Goal: Task Accomplishment & Management: Use online tool/utility

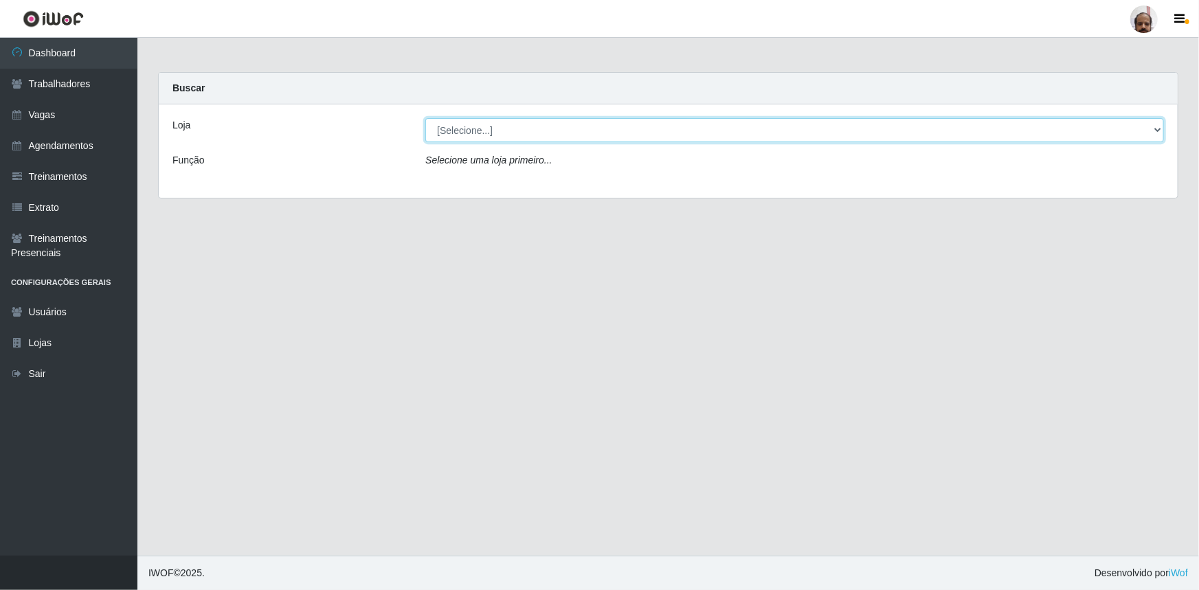
click at [491, 126] on select "[Selecione...] Mar Vermelho - Loja 05" at bounding box center [794, 130] width 739 height 24
select select "252"
click at [425, 118] on select "[Selecione...] Mar Vermelho - Loja 05" at bounding box center [794, 130] width 739 height 24
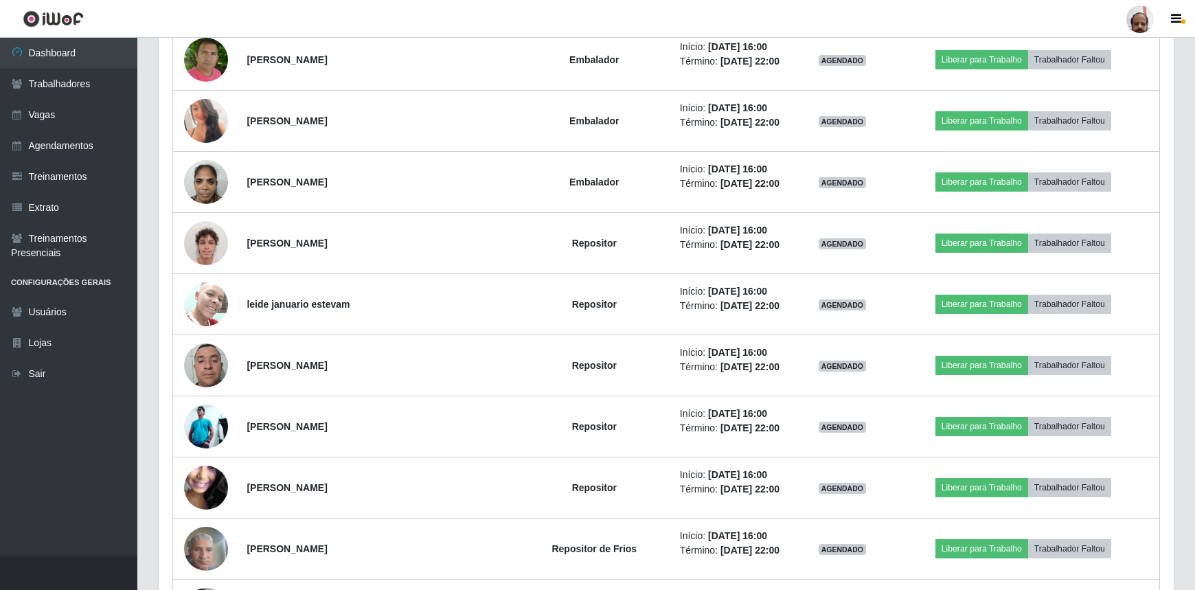
scroll to position [1436, 0]
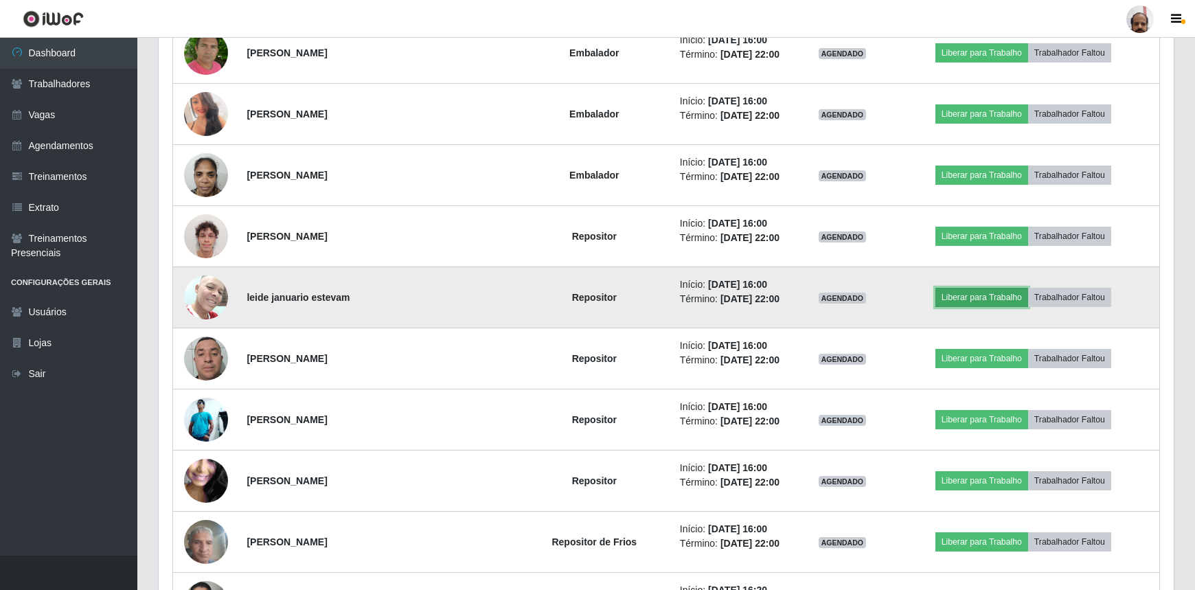
click at [996, 293] on button "Liberar para Trabalho" at bounding box center [982, 297] width 93 height 19
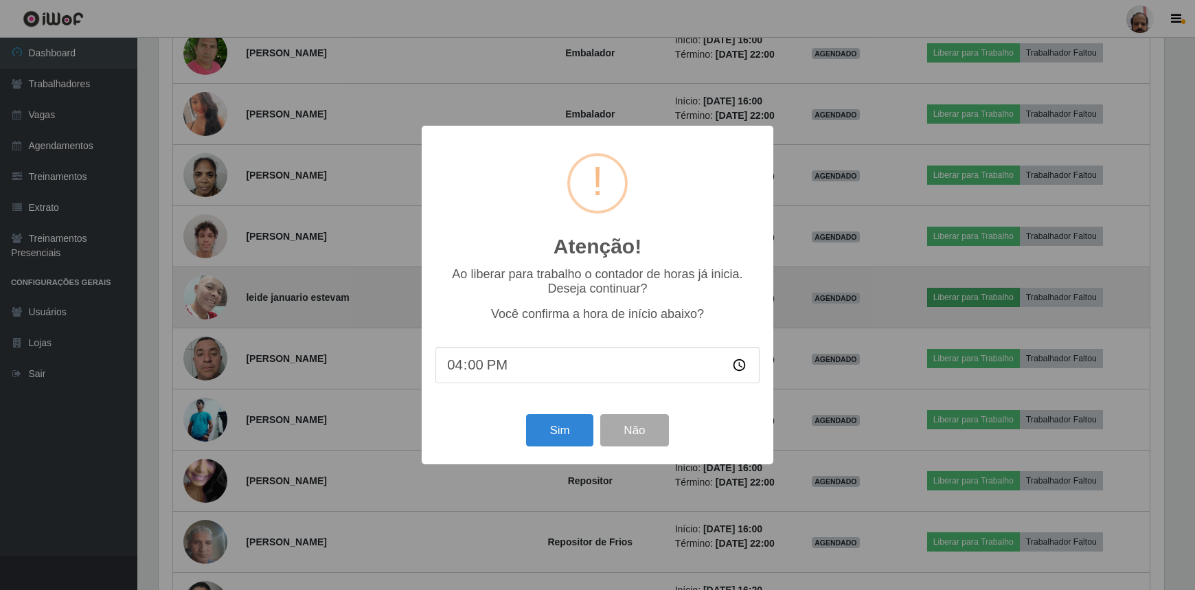
scroll to position [285, 1009]
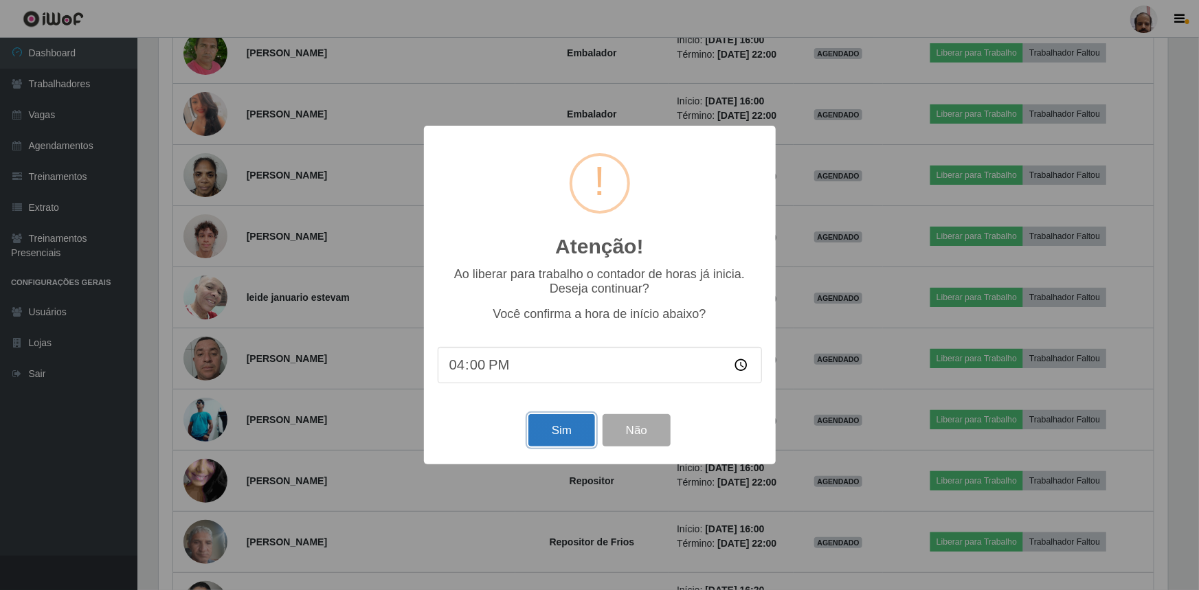
click at [575, 429] on button "Sim" at bounding box center [561, 430] width 67 height 32
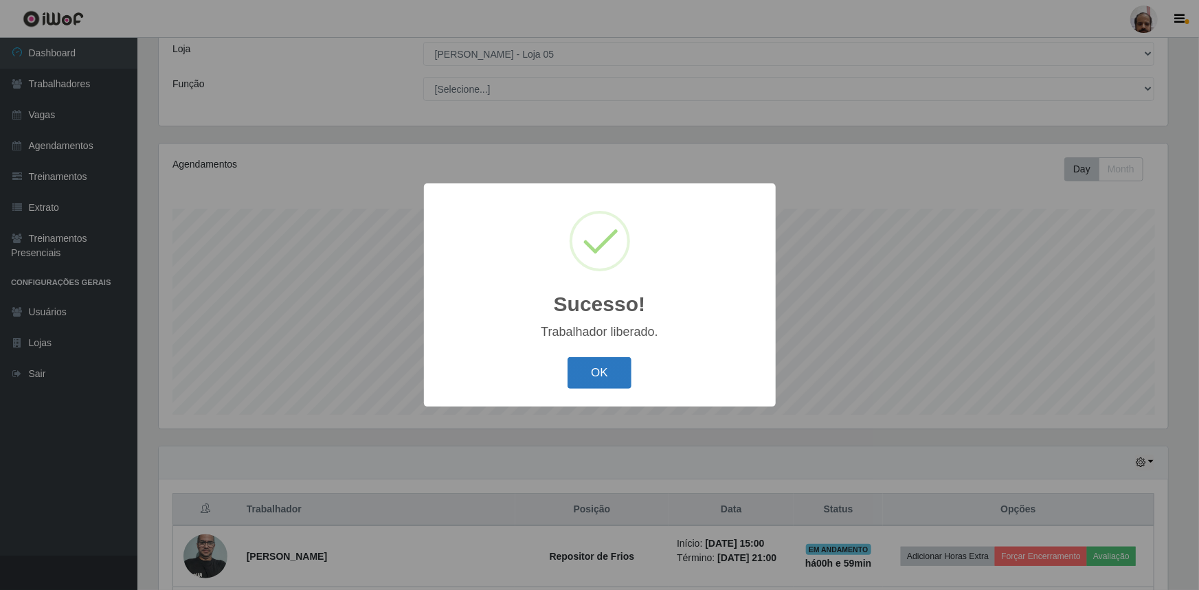
click at [599, 379] on button "OK" at bounding box center [600, 373] width 64 height 32
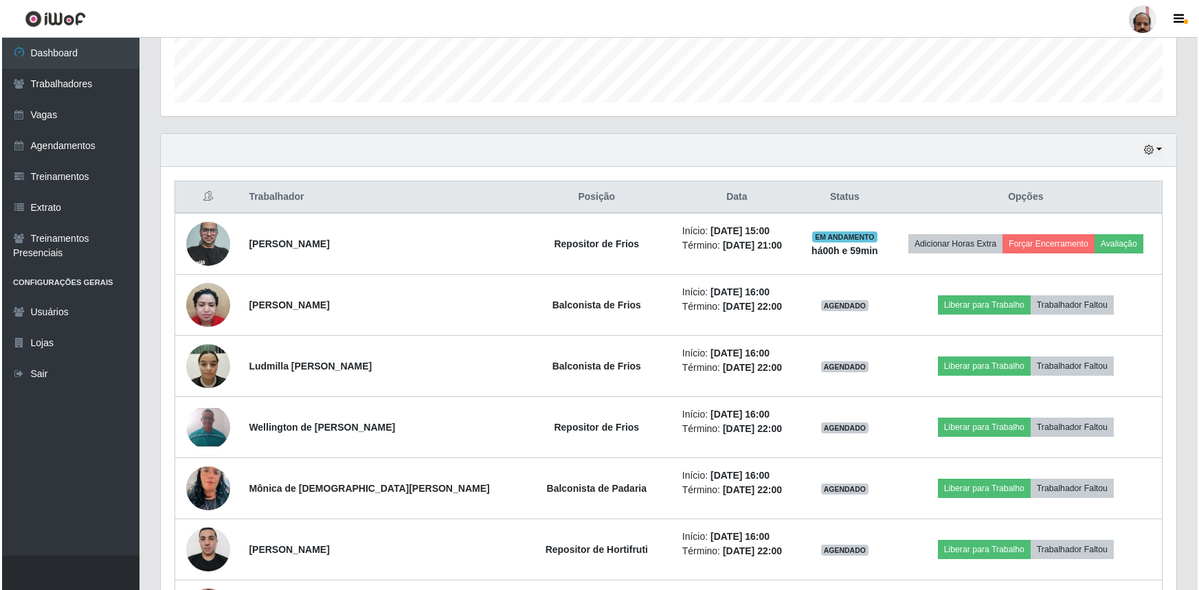
scroll to position [451, 0]
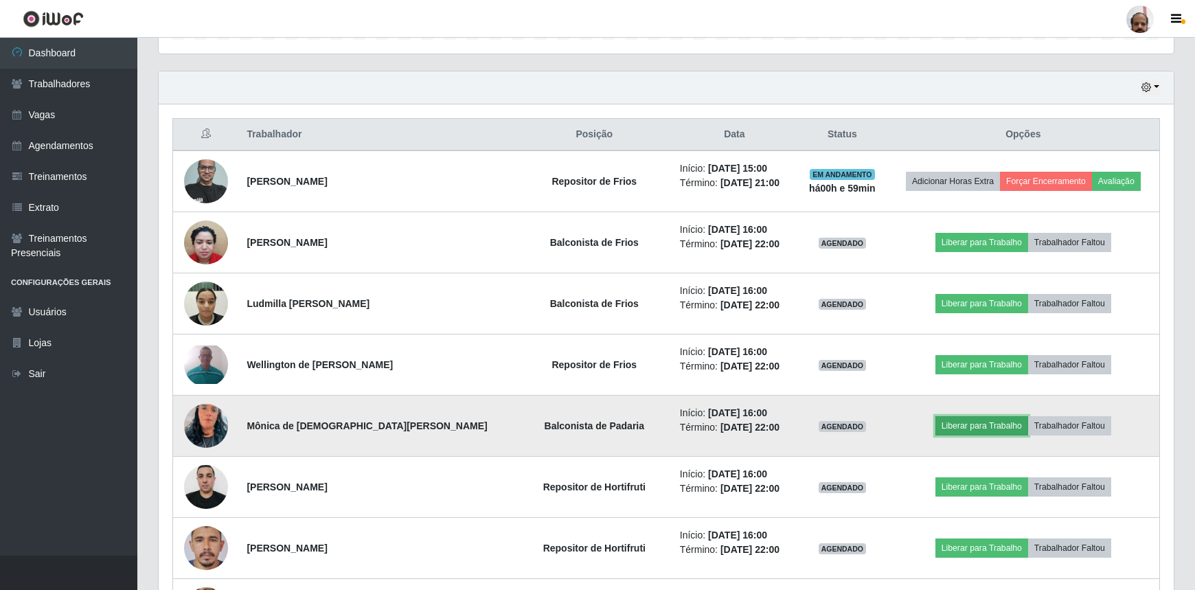
click at [978, 424] on button "Liberar para Trabalho" at bounding box center [982, 425] width 93 height 19
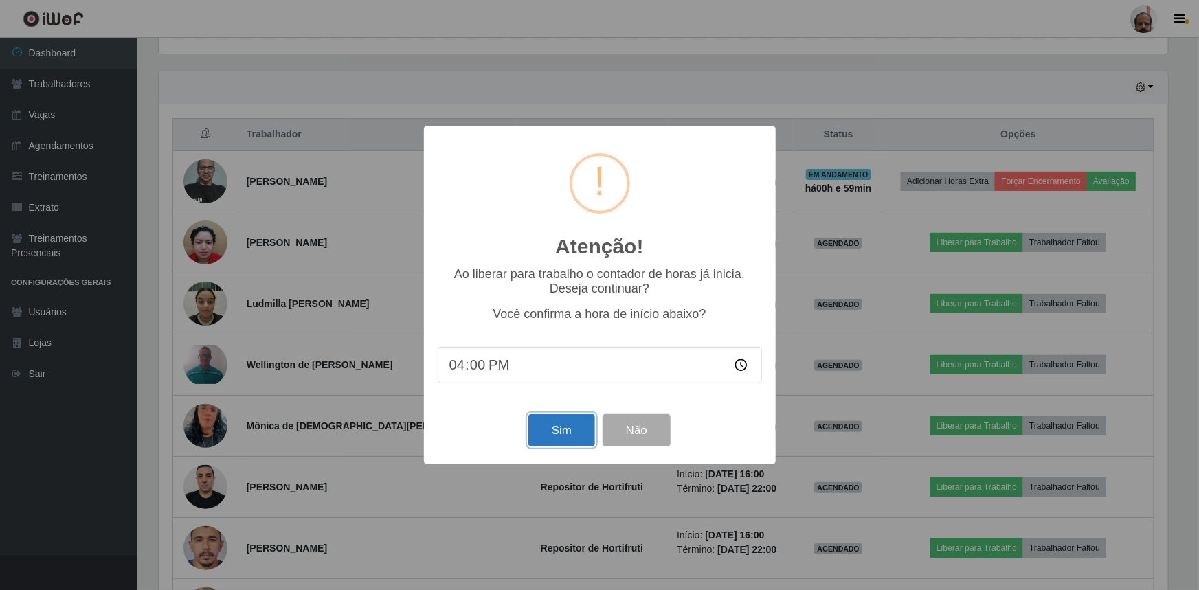
click at [555, 427] on button "Sim" at bounding box center [561, 430] width 67 height 32
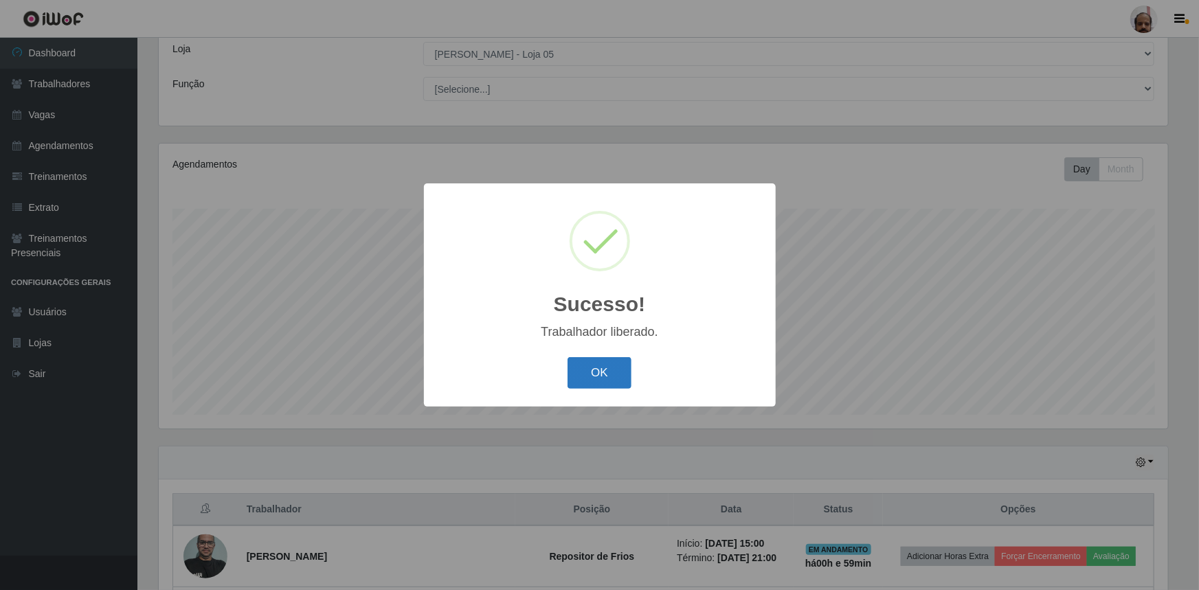
click at [592, 374] on button "OK" at bounding box center [600, 373] width 64 height 32
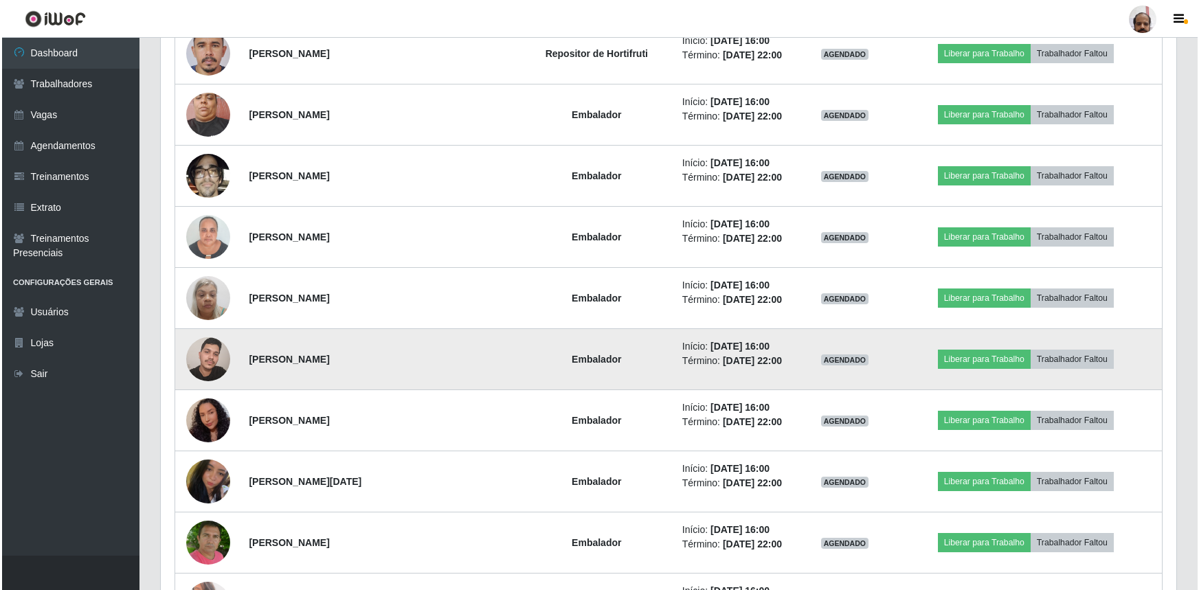
scroll to position [951, 0]
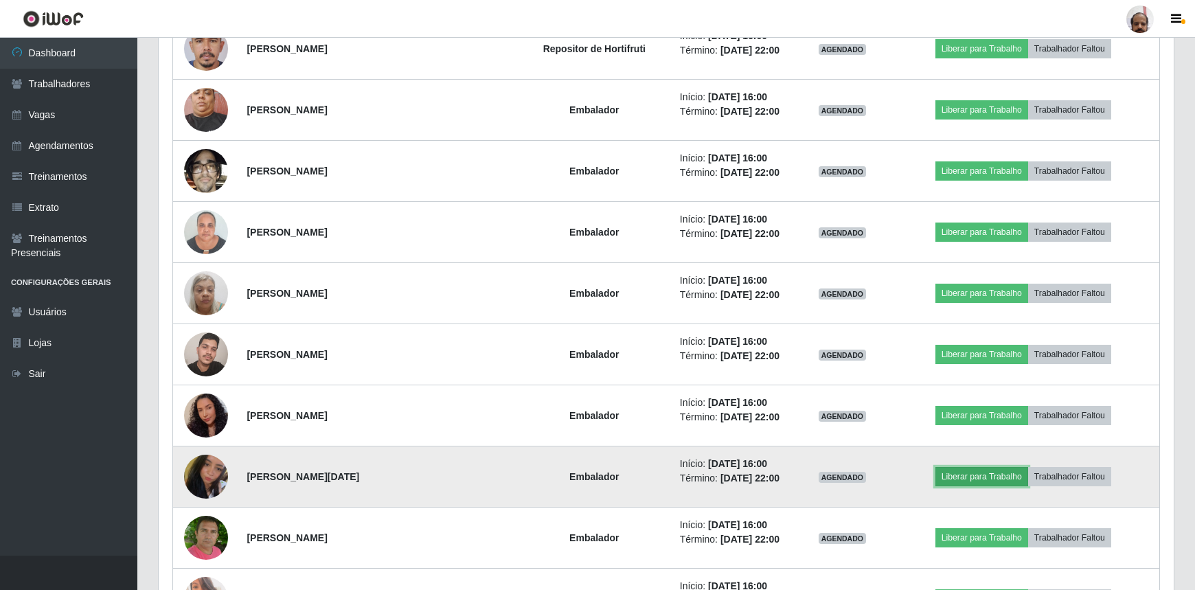
click at [966, 474] on button "Liberar para Trabalho" at bounding box center [982, 476] width 93 height 19
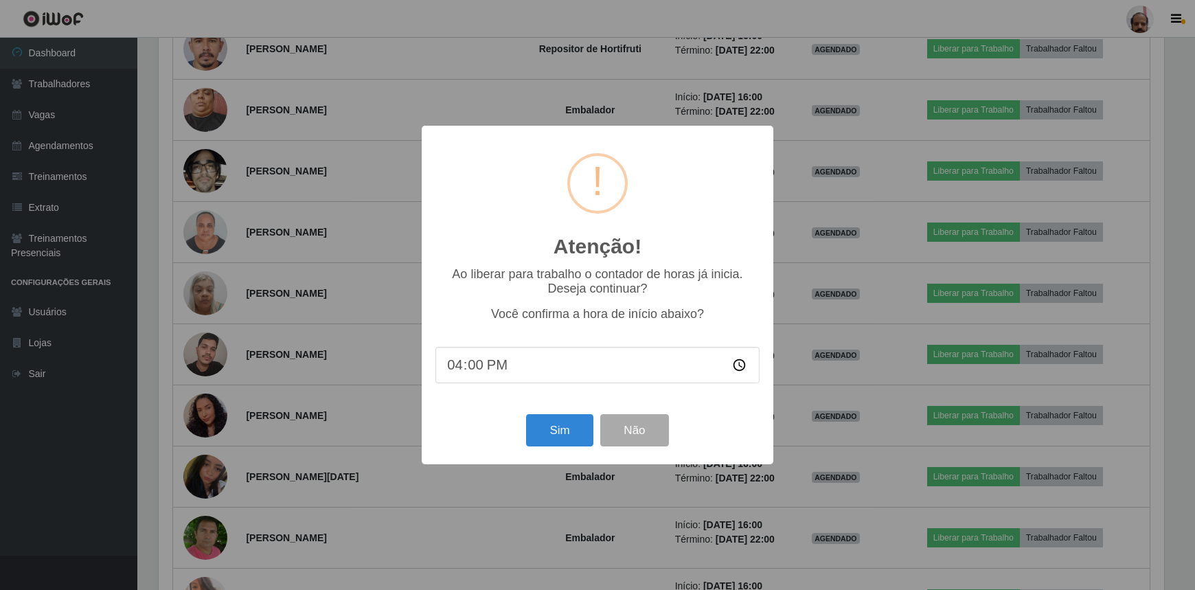
scroll to position [285, 1009]
click at [568, 424] on button "Sim" at bounding box center [561, 430] width 67 height 32
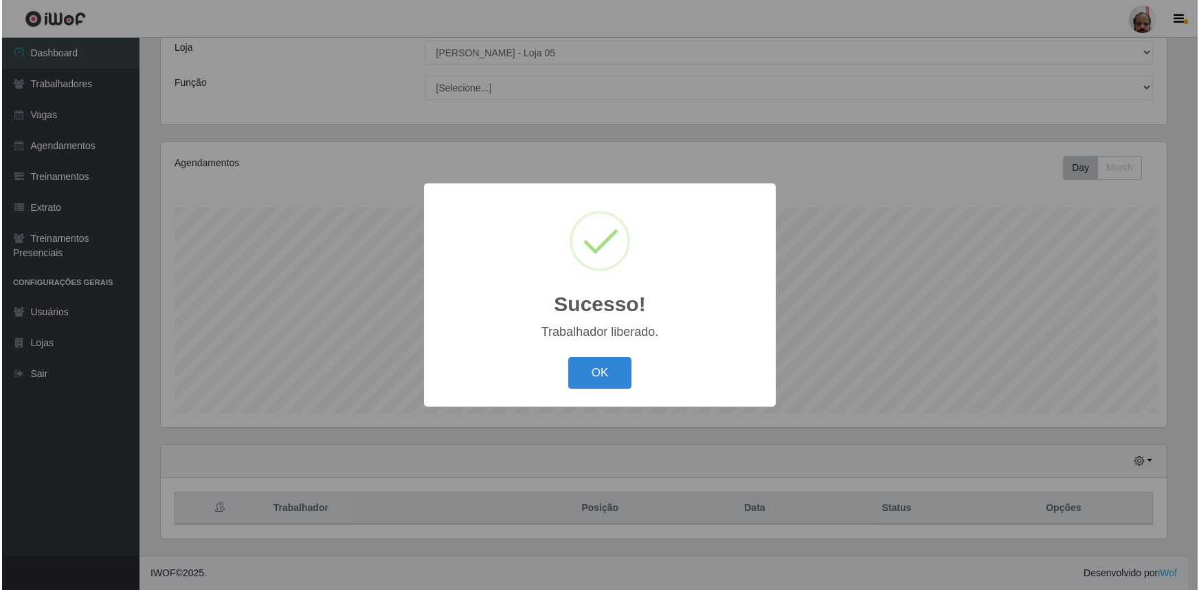
scroll to position [0, 0]
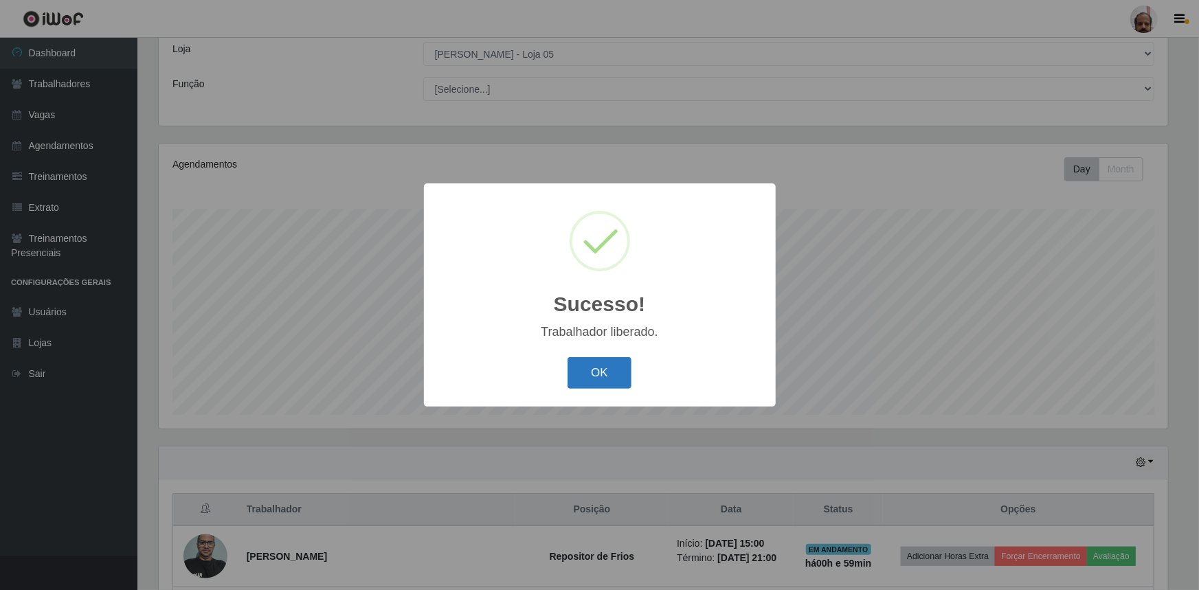
click at [594, 372] on button "OK" at bounding box center [600, 373] width 64 height 32
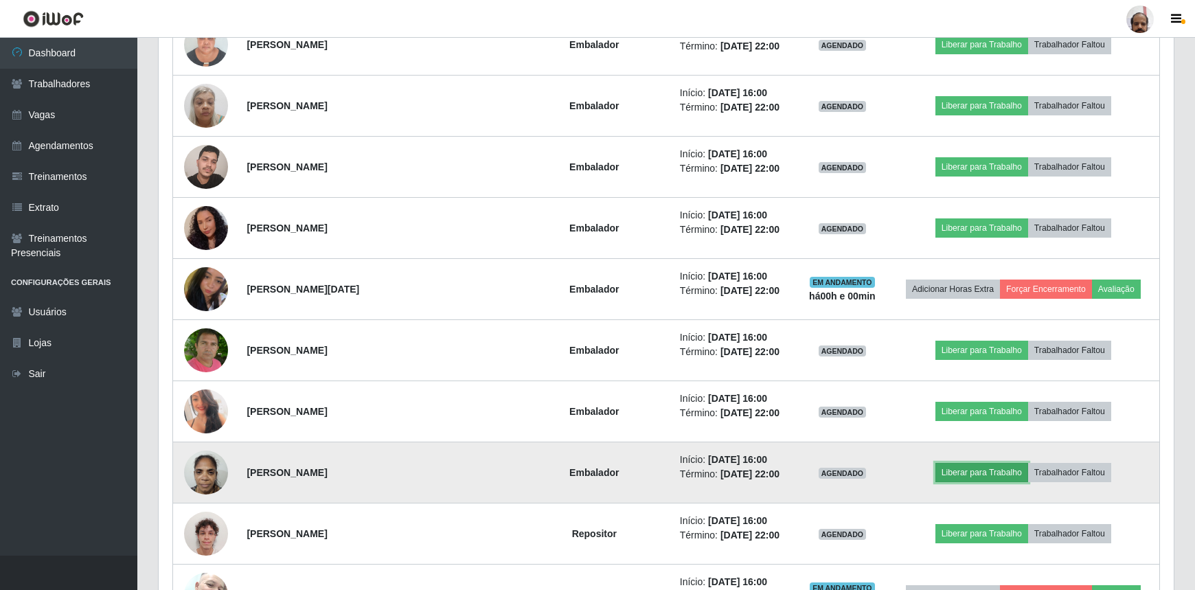
click at [996, 469] on button "Liberar para Trabalho" at bounding box center [982, 472] width 93 height 19
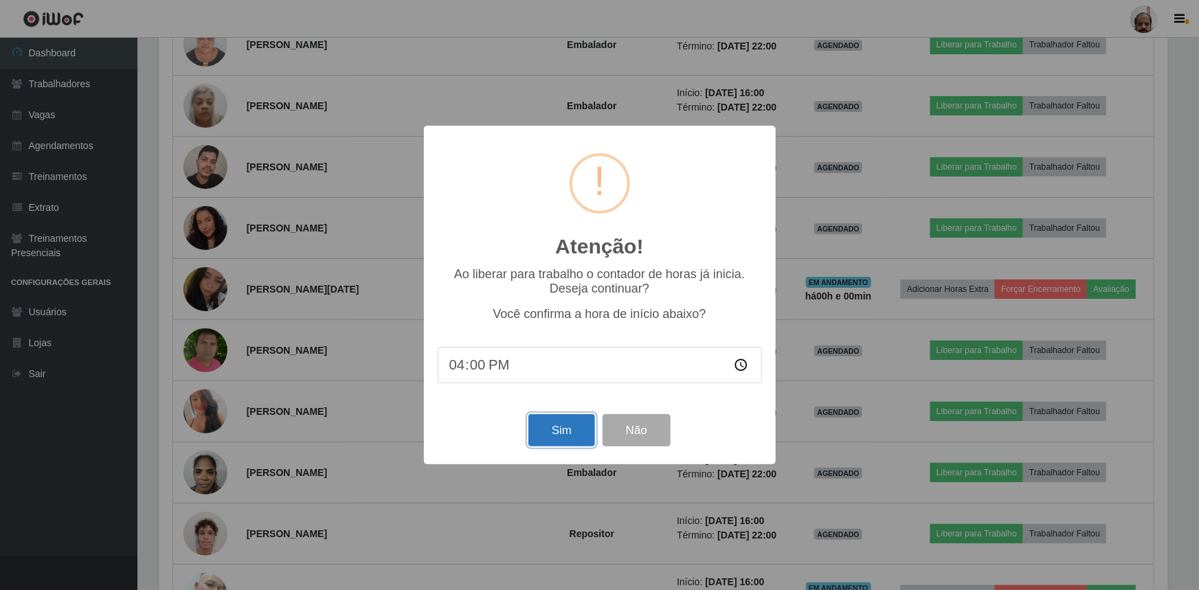
click at [569, 429] on button "Sim" at bounding box center [561, 430] width 67 height 32
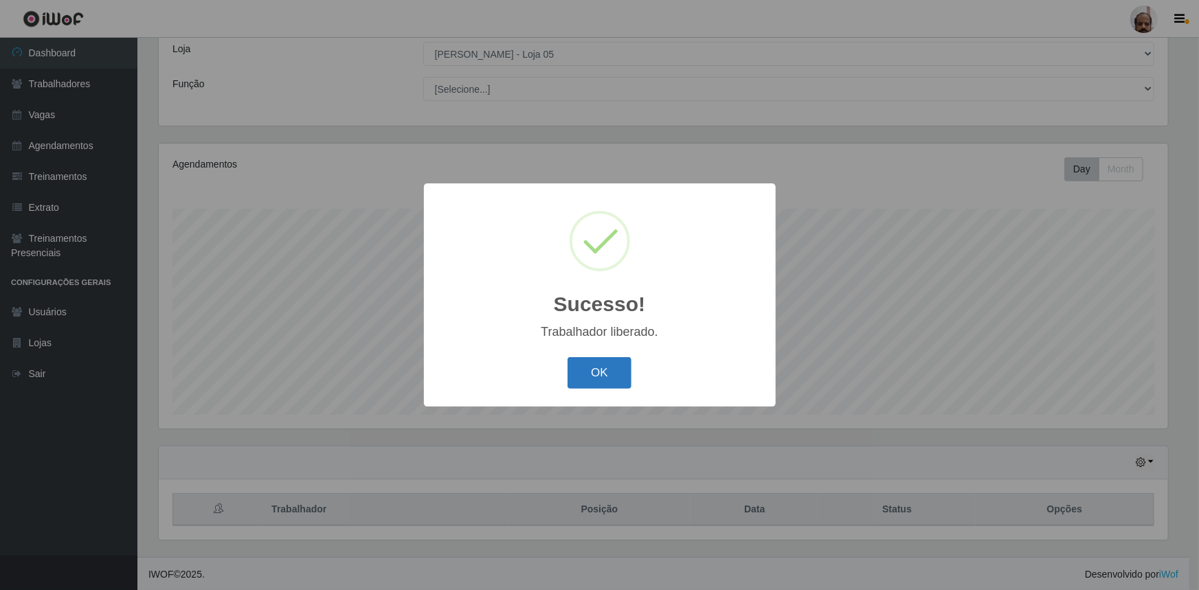
click at [618, 375] on button "OK" at bounding box center [600, 373] width 64 height 32
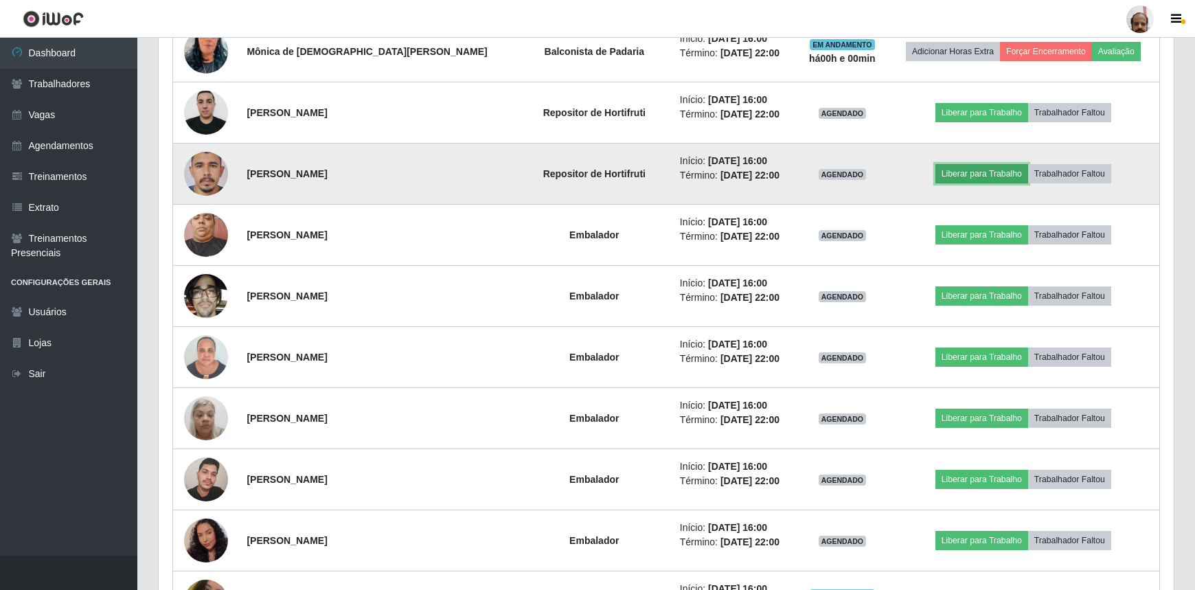
click at [958, 171] on button "Liberar para Trabalho" at bounding box center [982, 173] width 93 height 19
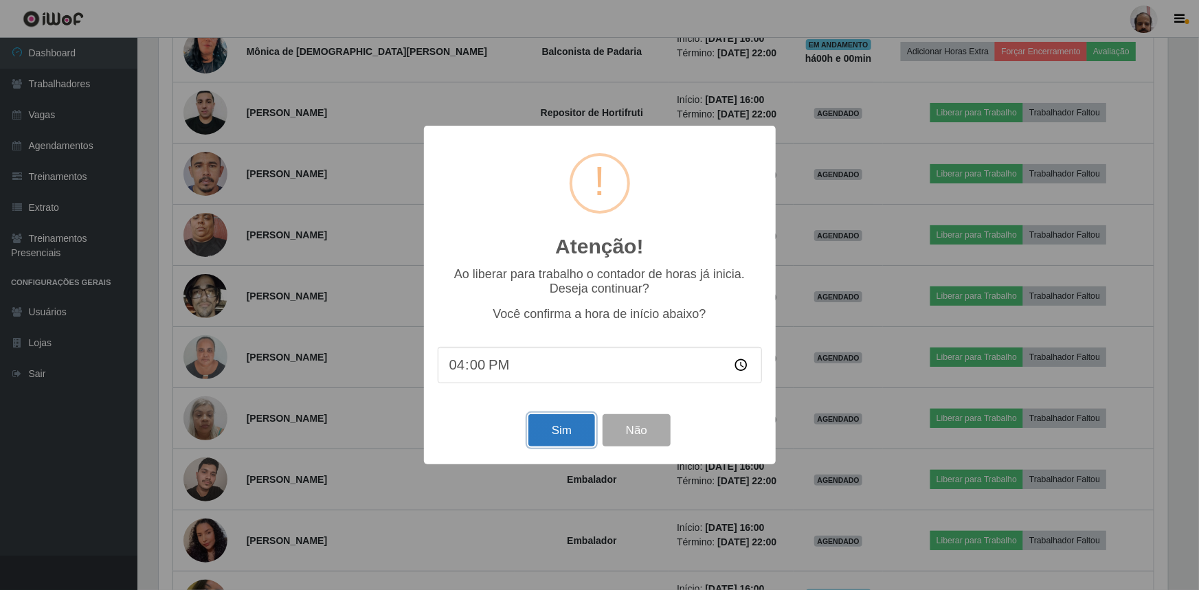
click at [555, 425] on button "Sim" at bounding box center [561, 430] width 67 height 32
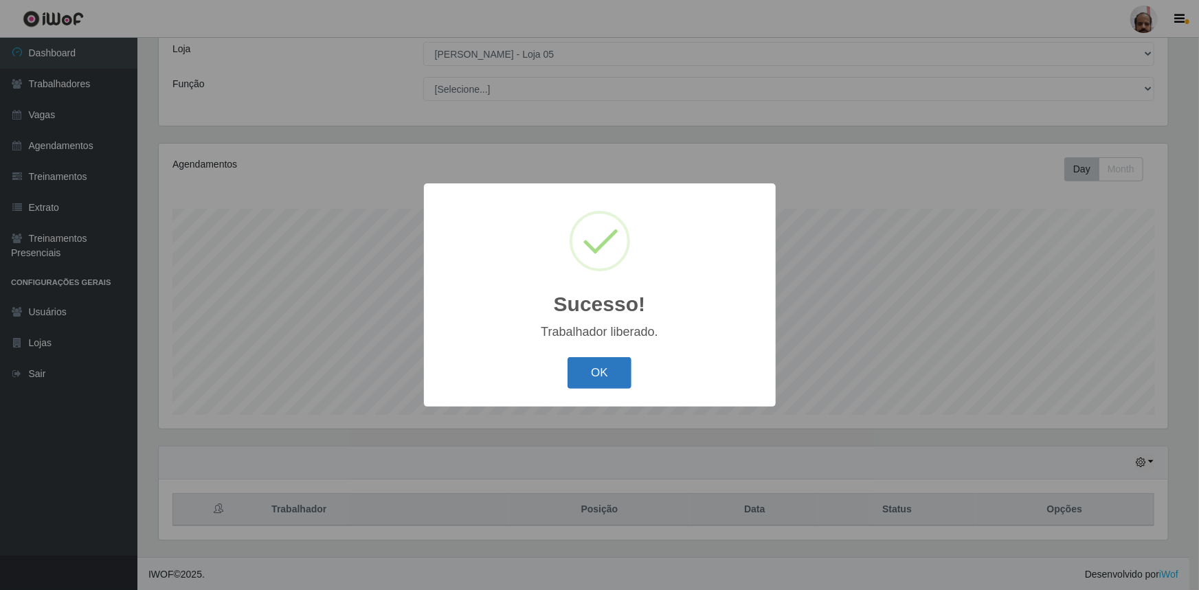
click at [596, 363] on button "OK" at bounding box center [600, 373] width 64 height 32
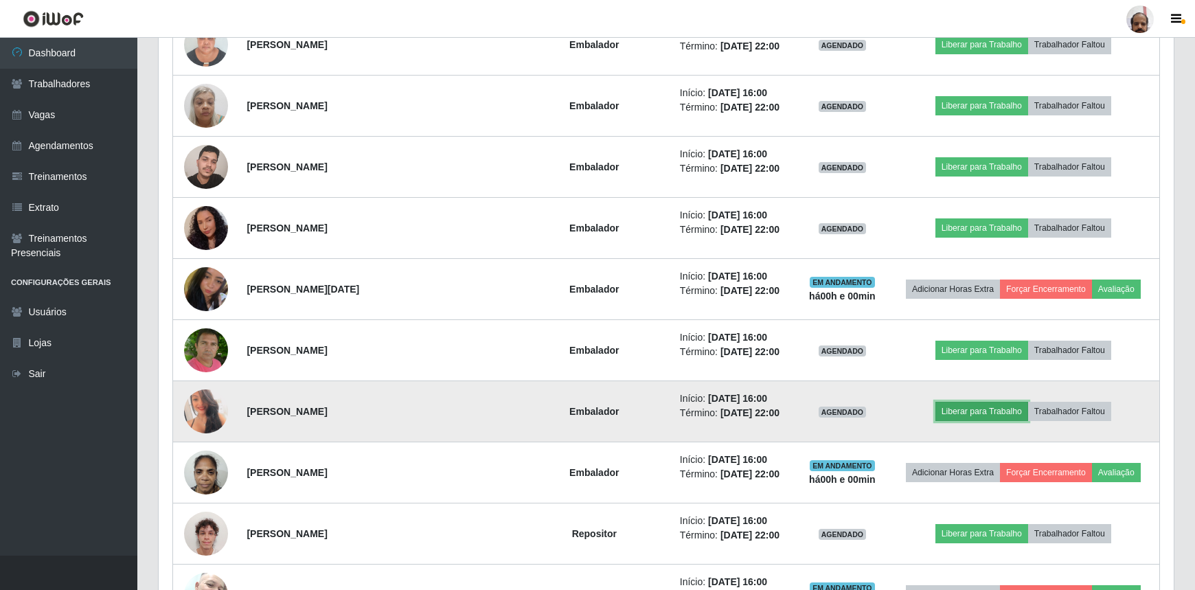
click at [966, 409] on button "Liberar para Trabalho" at bounding box center [982, 411] width 93 height 19
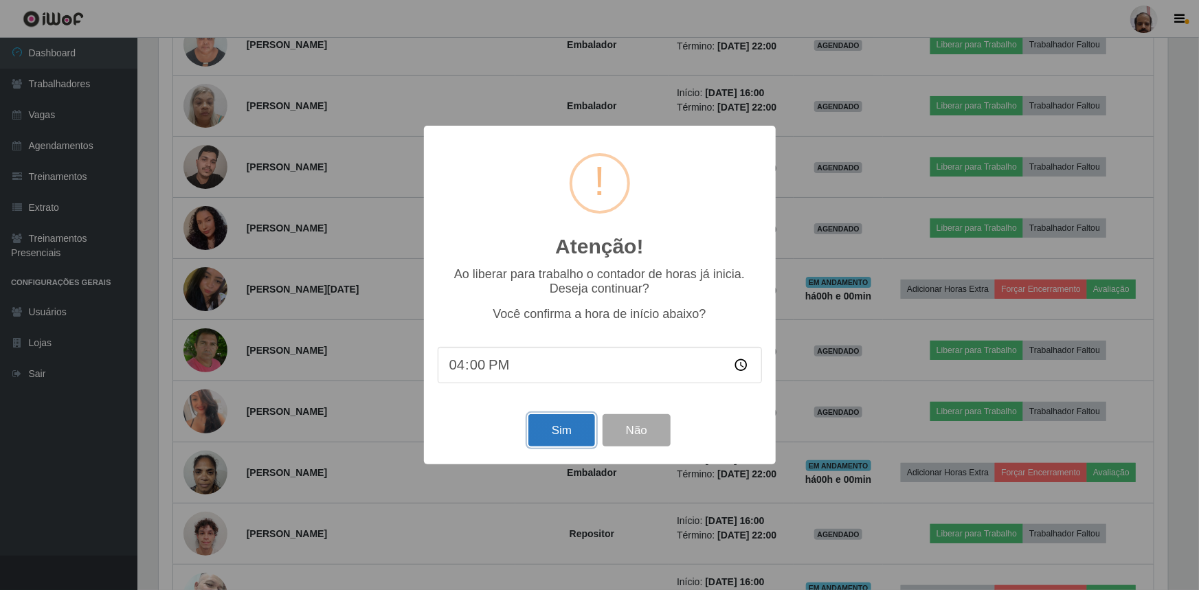
click at [558, 431] on button "Sim" at bounding box center [561, 430] width 67 height 32
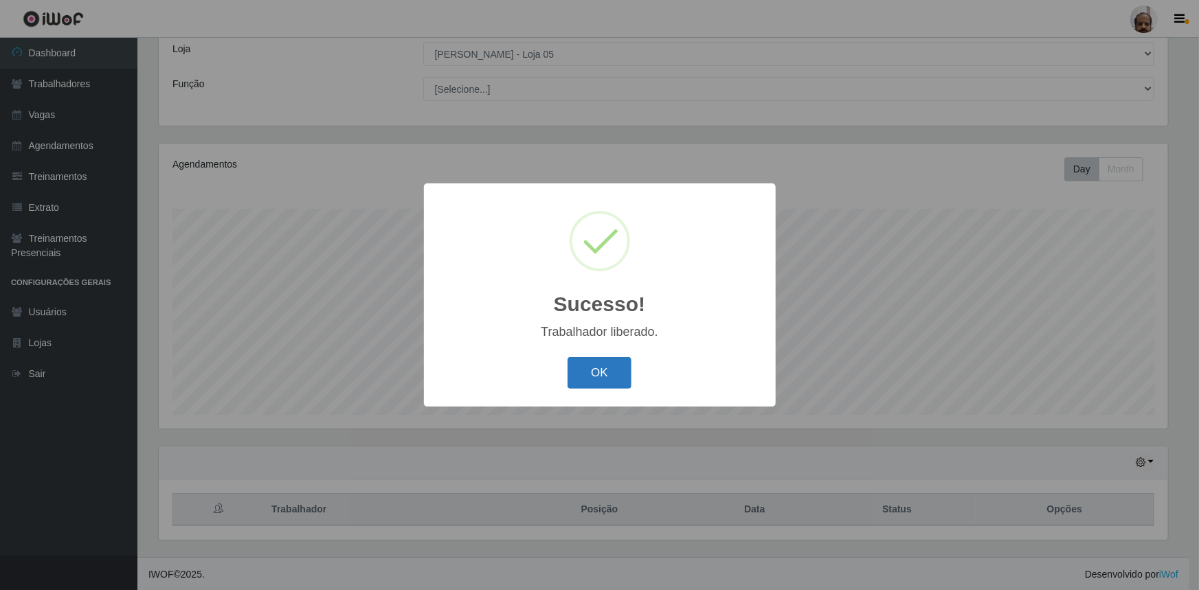
click at [604, 372] on button "OK" at bounding box center [600, 373] width 64 height 32
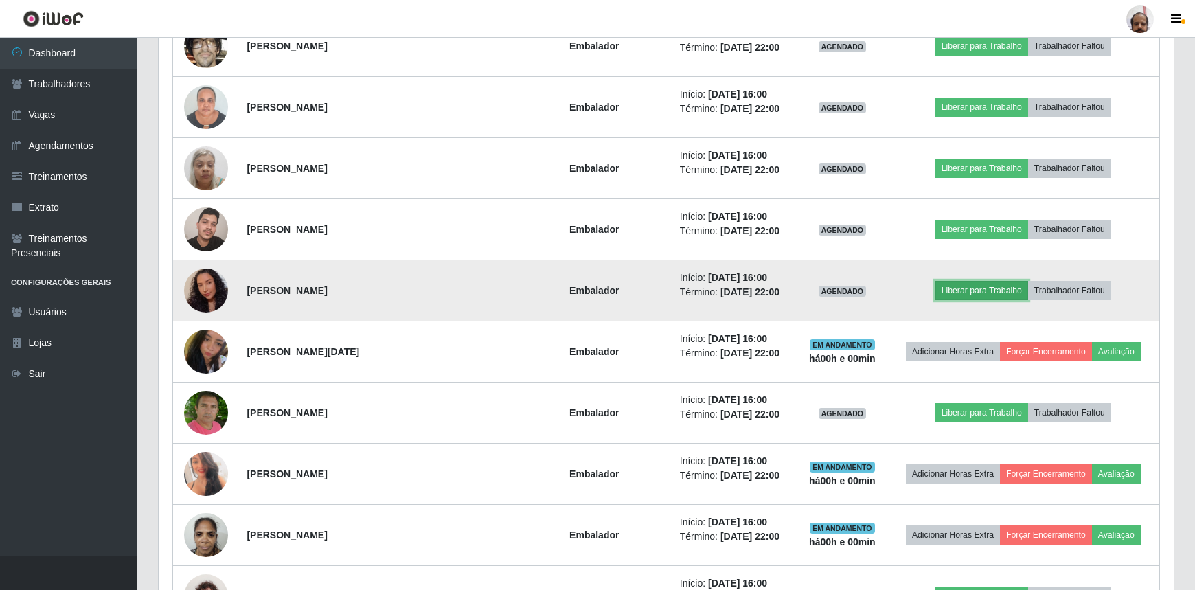
click at [963, 286] on button "Liberar para Trabalho" at bounding box center [982, 290] width 93 height 19
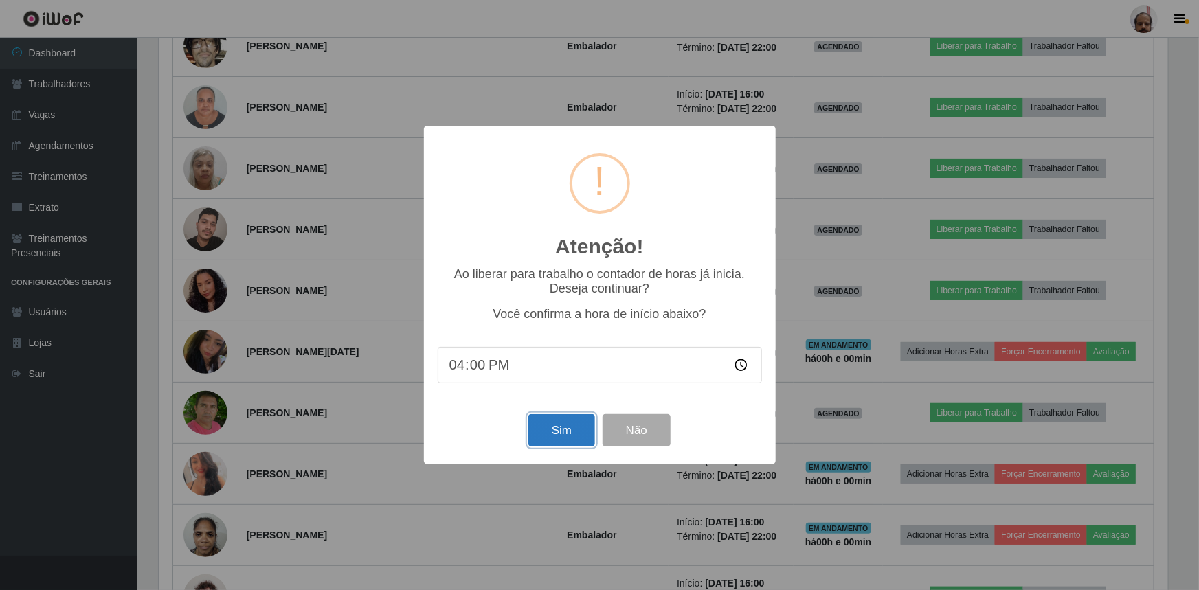
click at [546, 434] on button "Sim" at bounding box center [561, 430] width 67 height 32
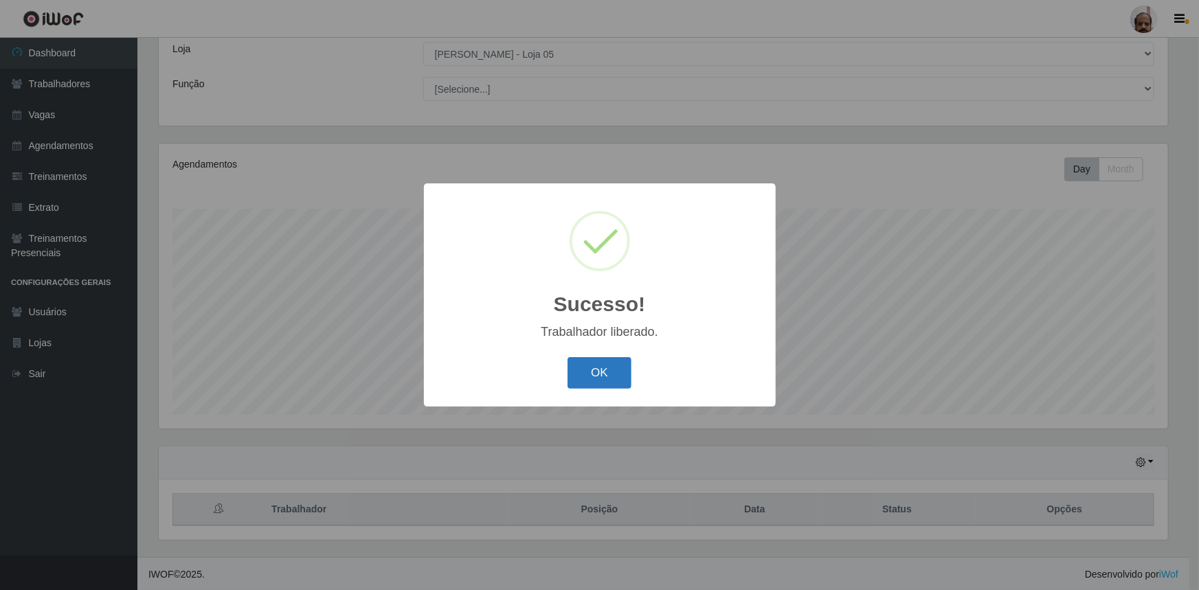
click at [611, 371] on button "OK" at bounding box center [600, 373] width 64 height 32
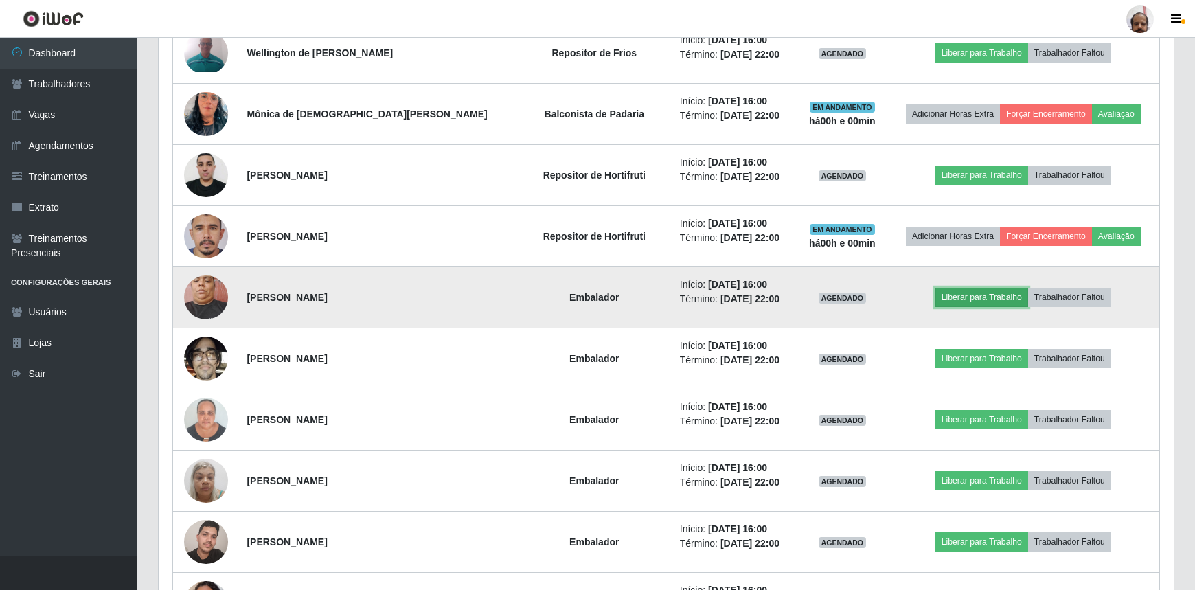
click at [981, 295] on button "Liberar para Trabalho" at bounding box center [982, 297] width 93 height 19
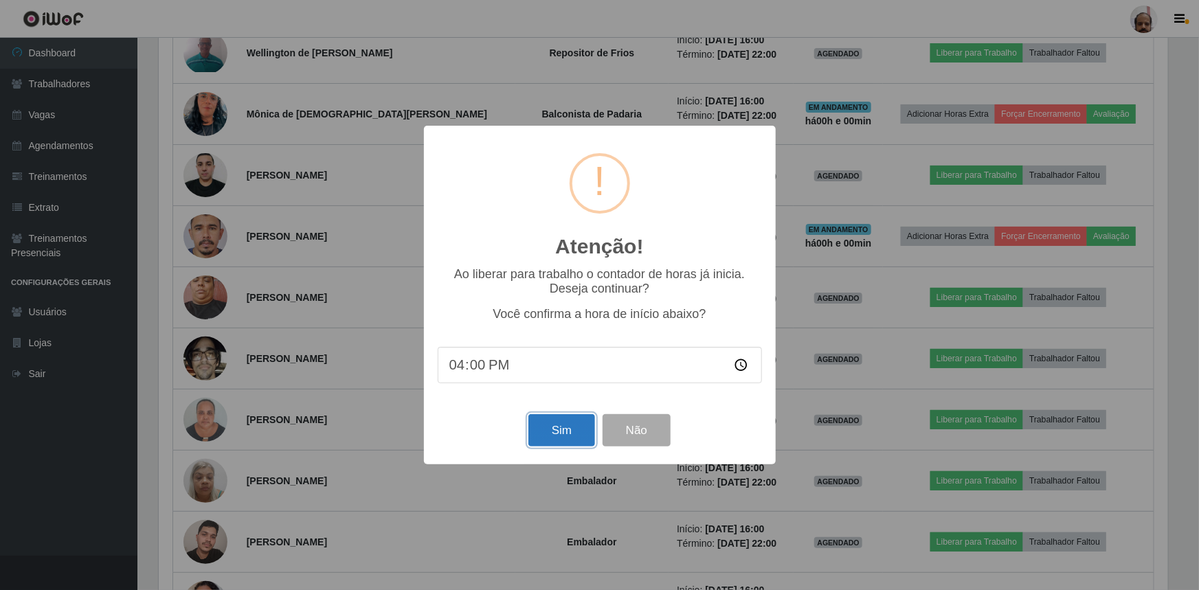
click at [569, 432] on button "Sim" at bounding box center [561, 430] width 67 height 32
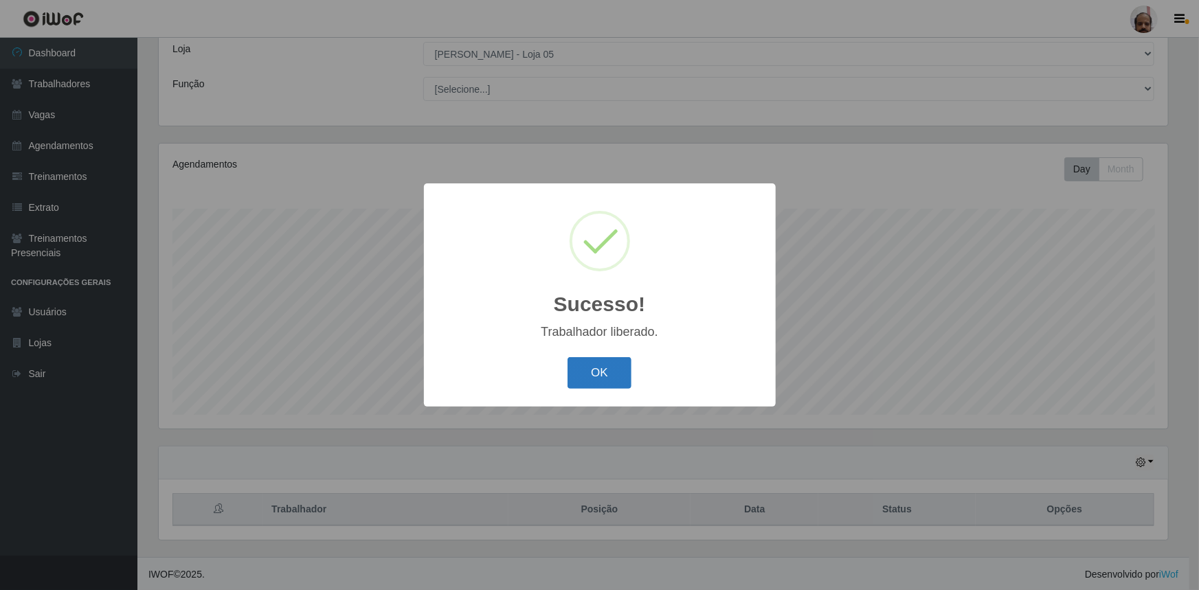
click at [600, 372] on button "OK" at bounding box center [600, 373] width 64 height 32
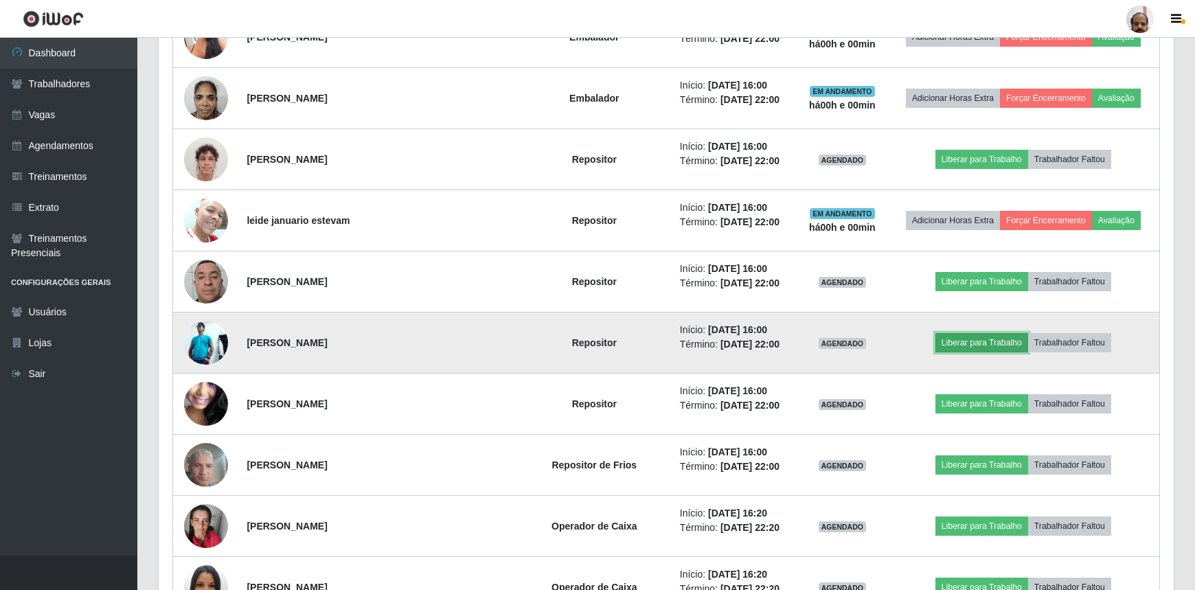
click at [987, 338] on button "Liberar para Trabalho" at bounding box center [982, 342] width 93 height 19
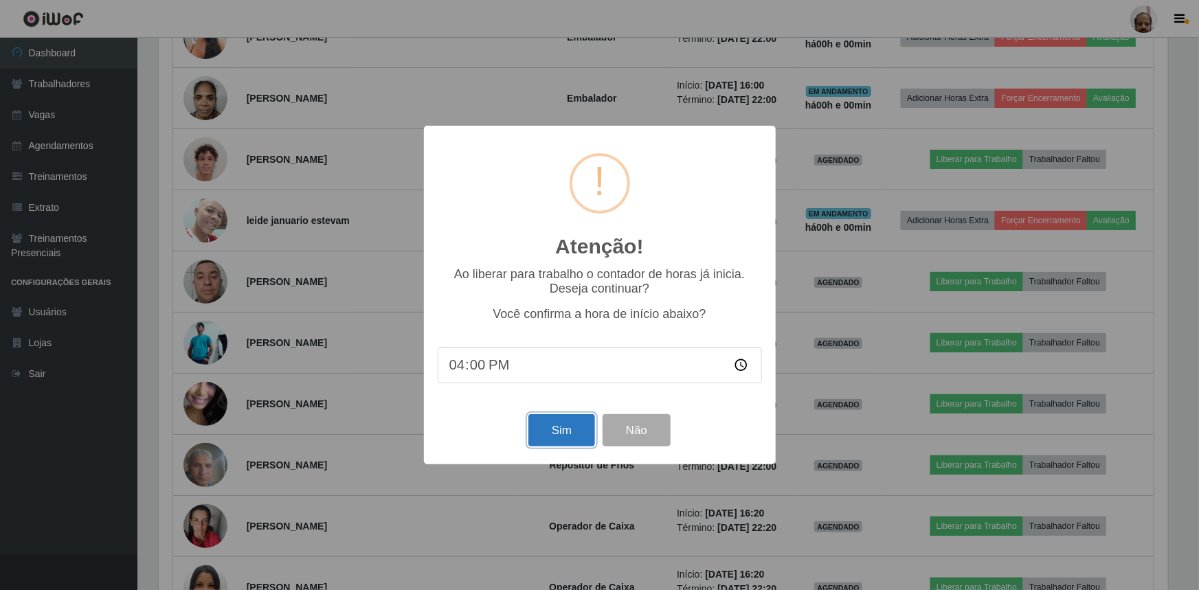
click at [574, 431] on button "Sim" at bounding box center [561, 430] width 67 height 32
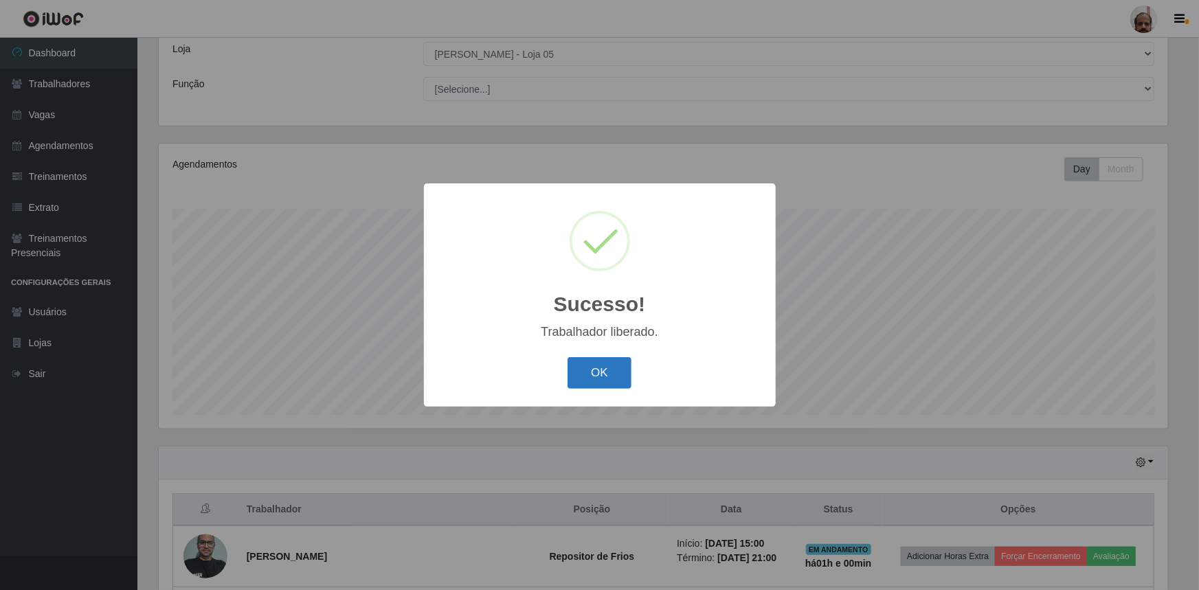
click at [613, 368] on button "OK" at bounding box center [600, 373] width 64 height 32
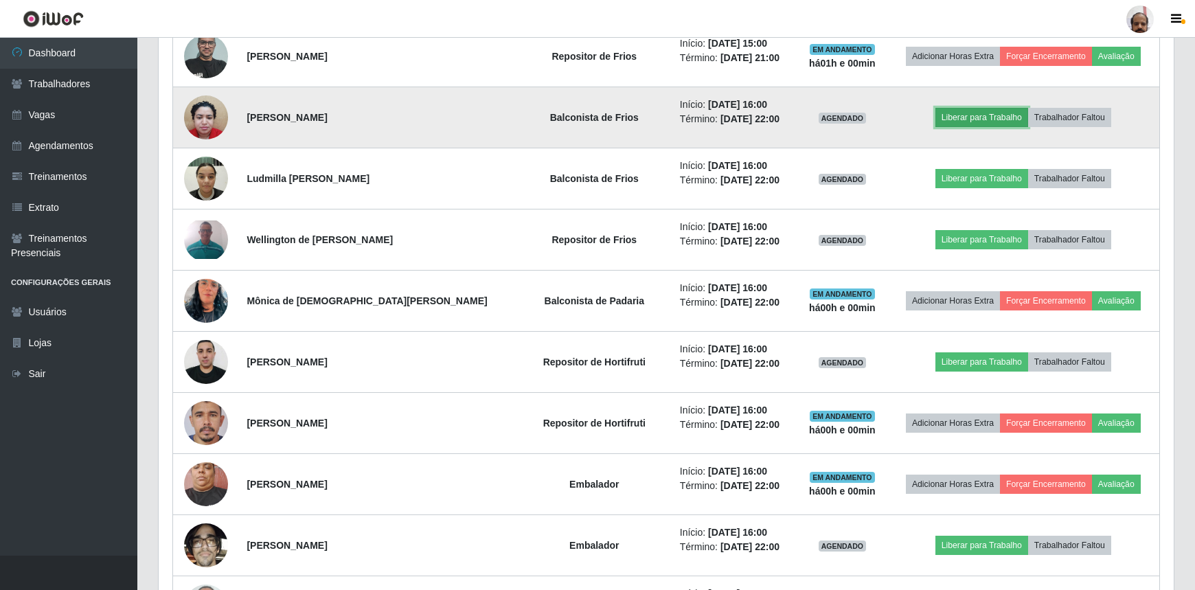
click at [987, 115] on button "Liberar para Trabalho" at bounding box center [982, 117] width 93 height 19
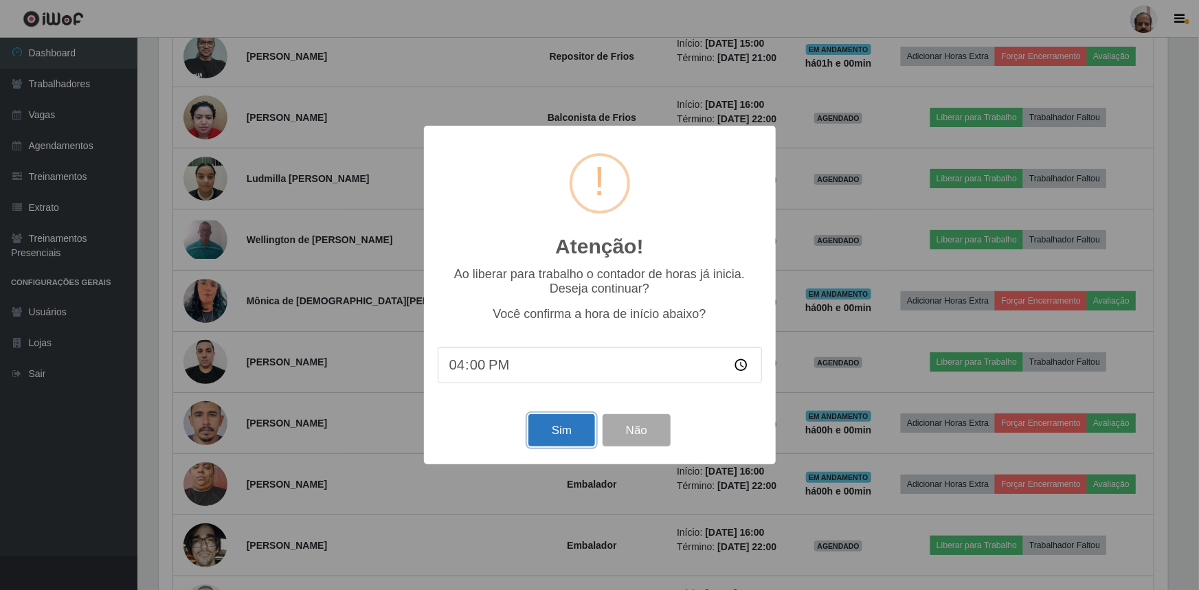
click at [566, 432] on button "Sim" at bounding box center [561, 430] width 67 height 32
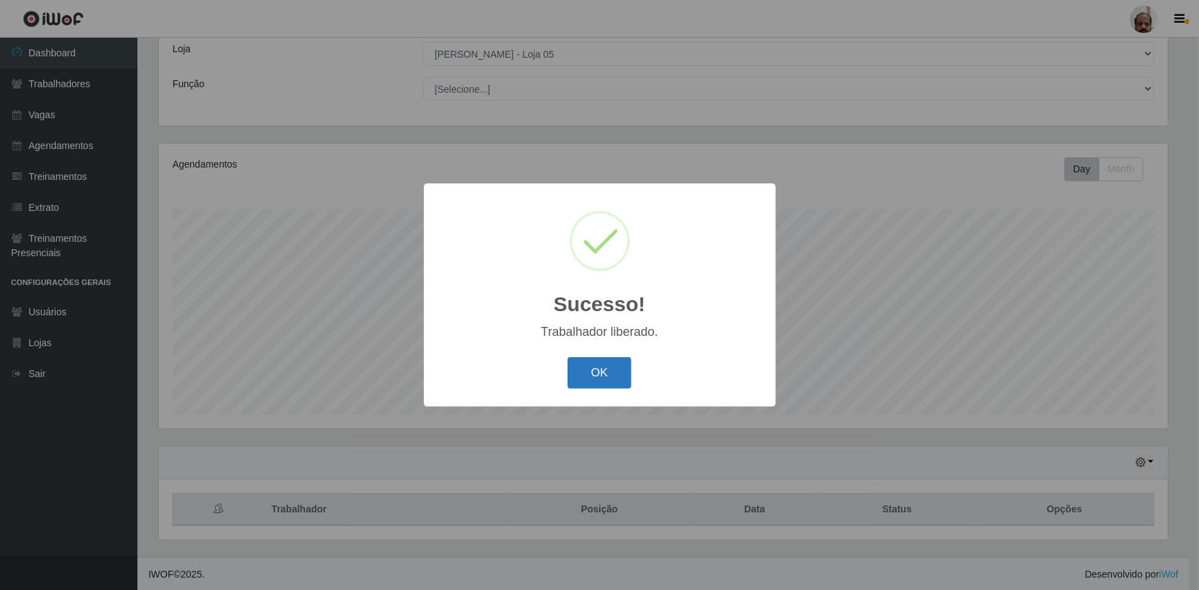
click at [597, 363] on button "OK" at bounding box center [600, 373] width 64 height 32
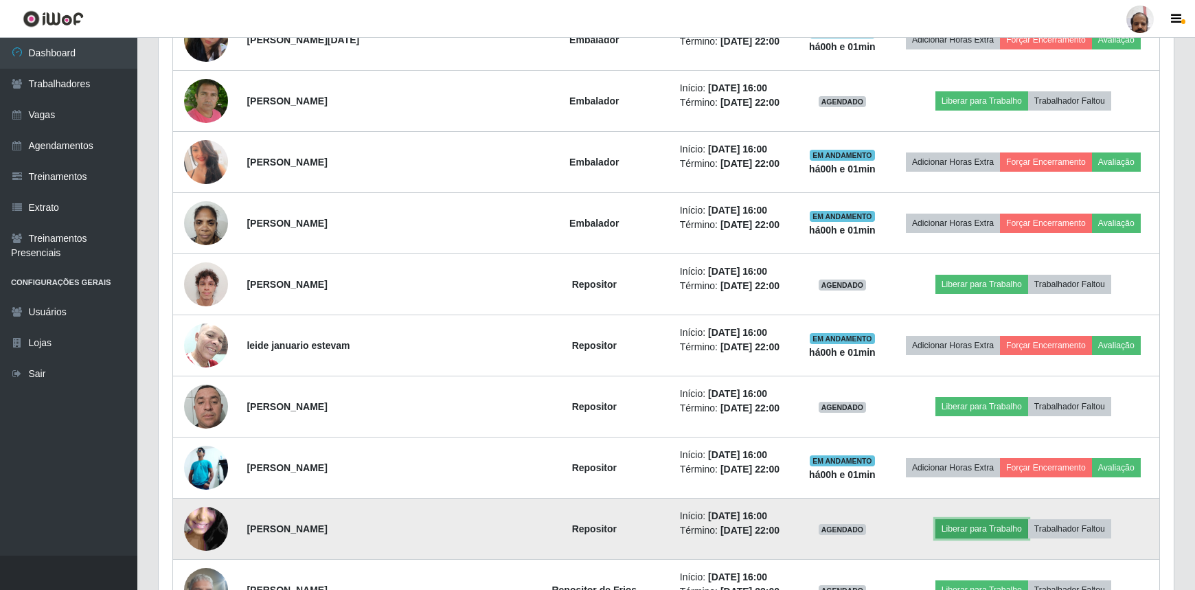
click at [989, 524] on button "Liberar para Trabalho" at bounding box center [982, 528] width 93 height 19
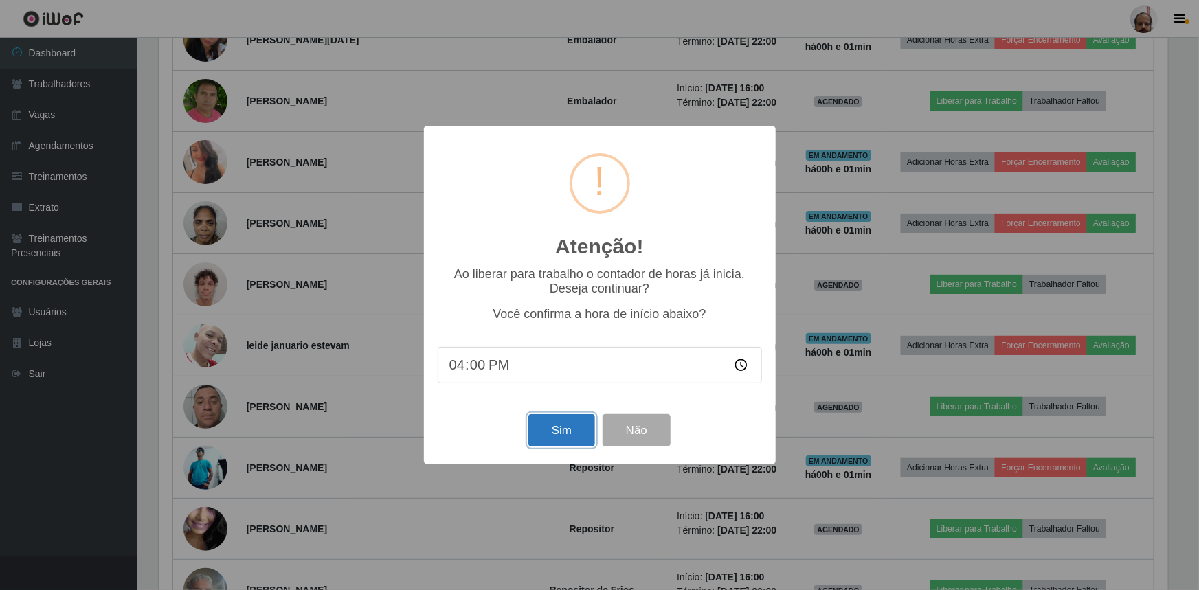
click at [576, 433] on button "Sim" at bounding box center [561, 430] width 67 height 32
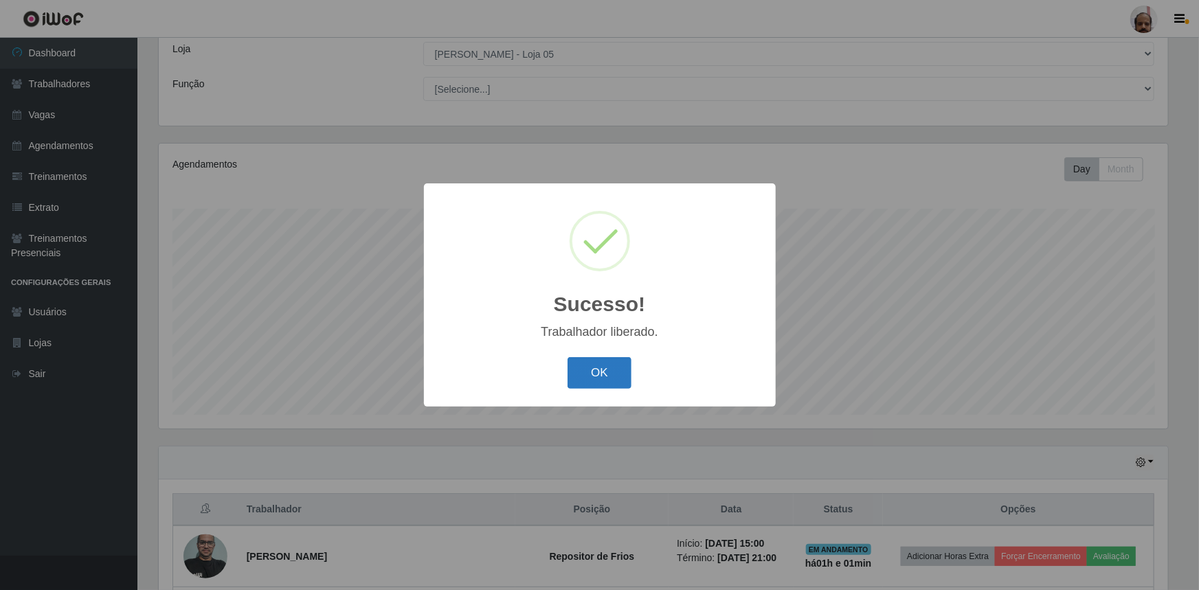
click at [605, 363] on button "OK" at bounding box center [600, 373] width 64 height 32
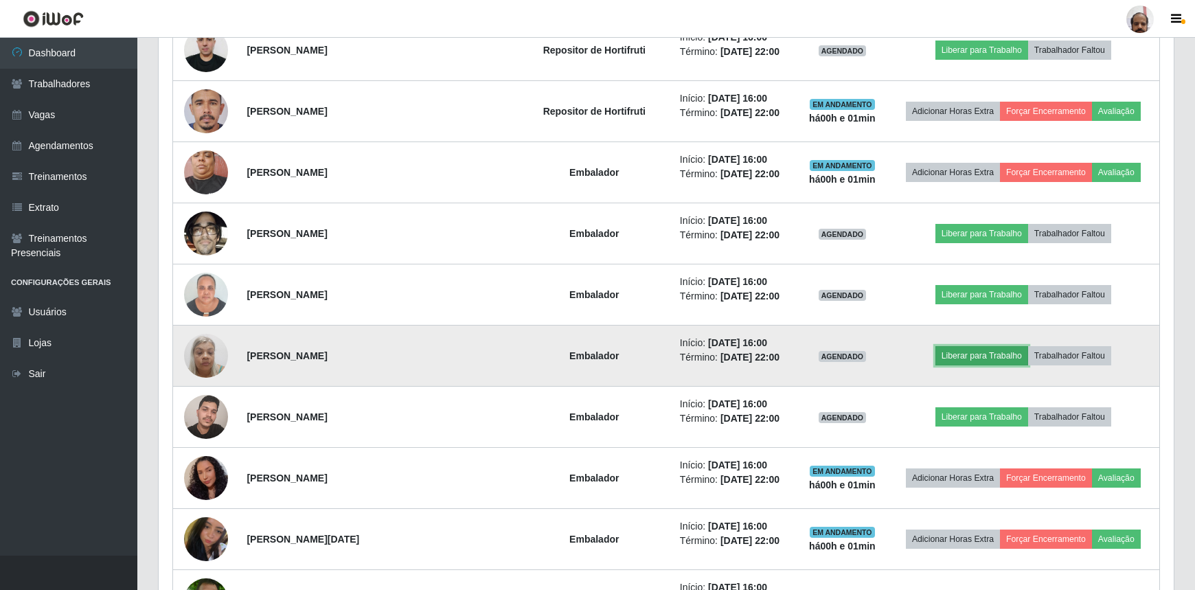
click at [976, 352] on button "Liberar para Trabalho" at bounding box center [982, 355] width 93 height 19
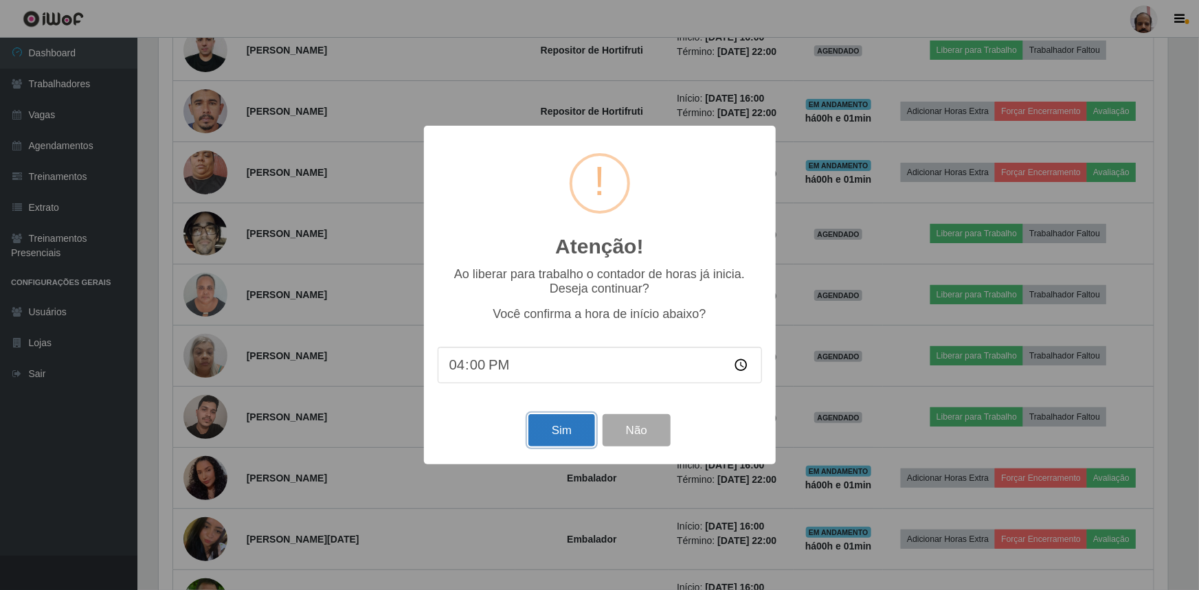
click at [572, 433] on button "Sim" at bounding box center [561, 430] width 67 height 32
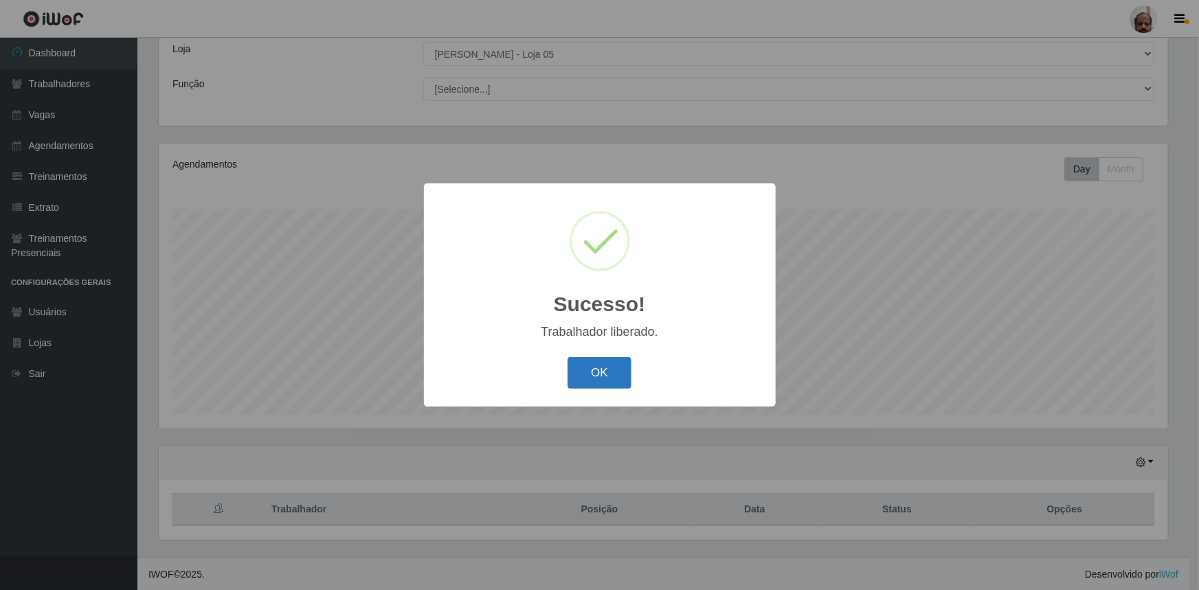
click at [607, 374] on button "OK" at bounding box center [600, 373] width 64 height 32
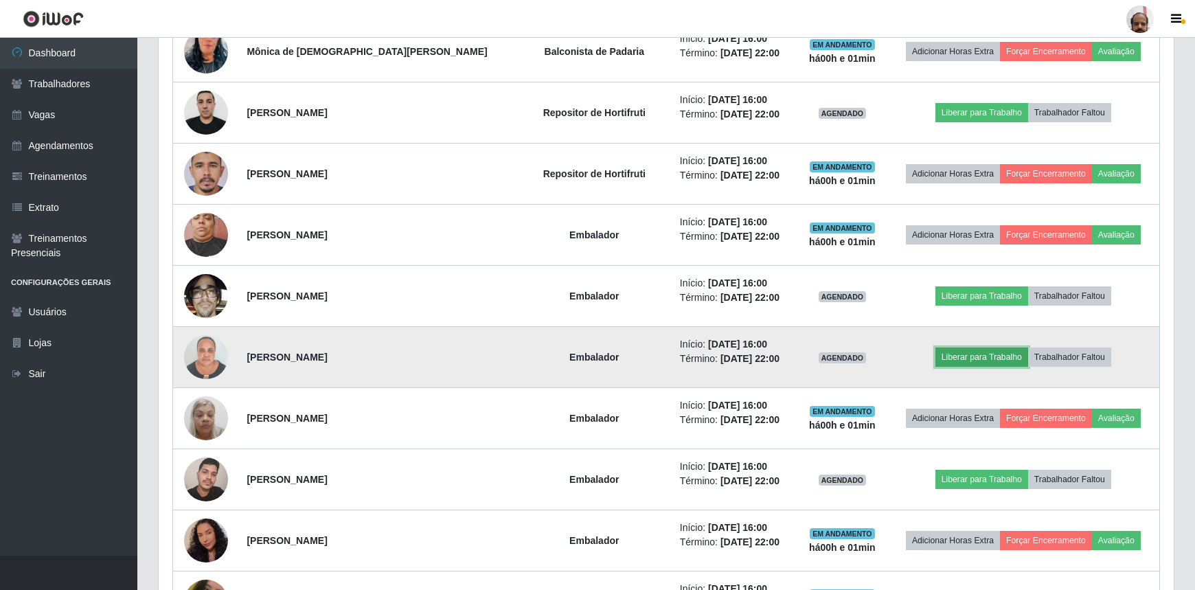
click at [989, 358] on button "Liberar para Trabalho" at bounding box center [982, 357] width 93 height 19
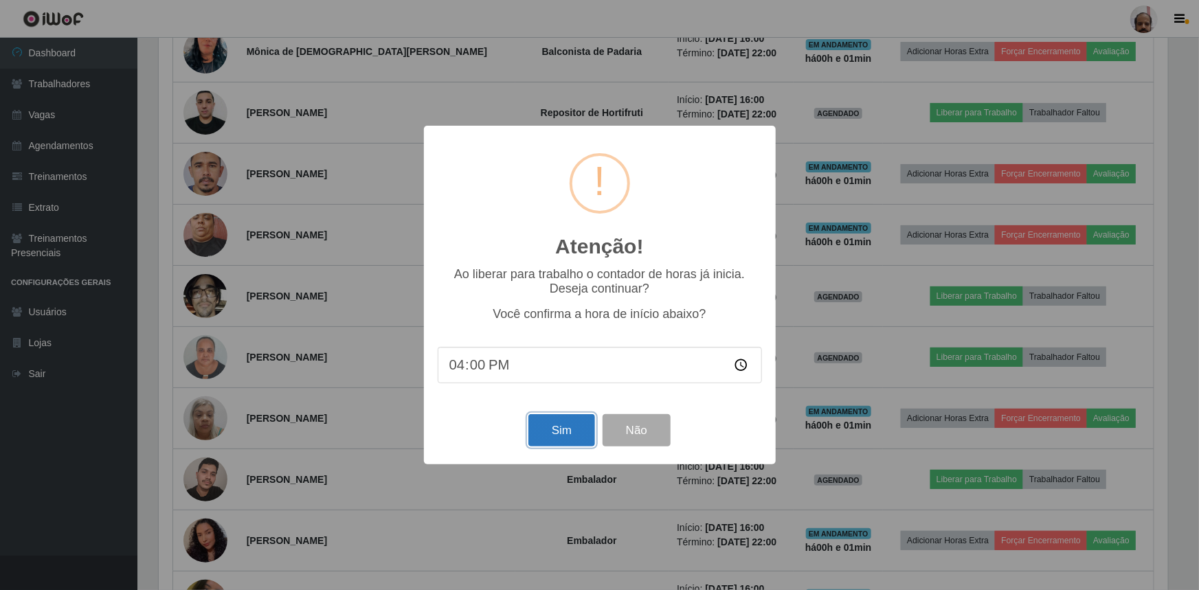
click at [574, 434] on button "Sim" at bounding box center [561, 430] width 67 height 32
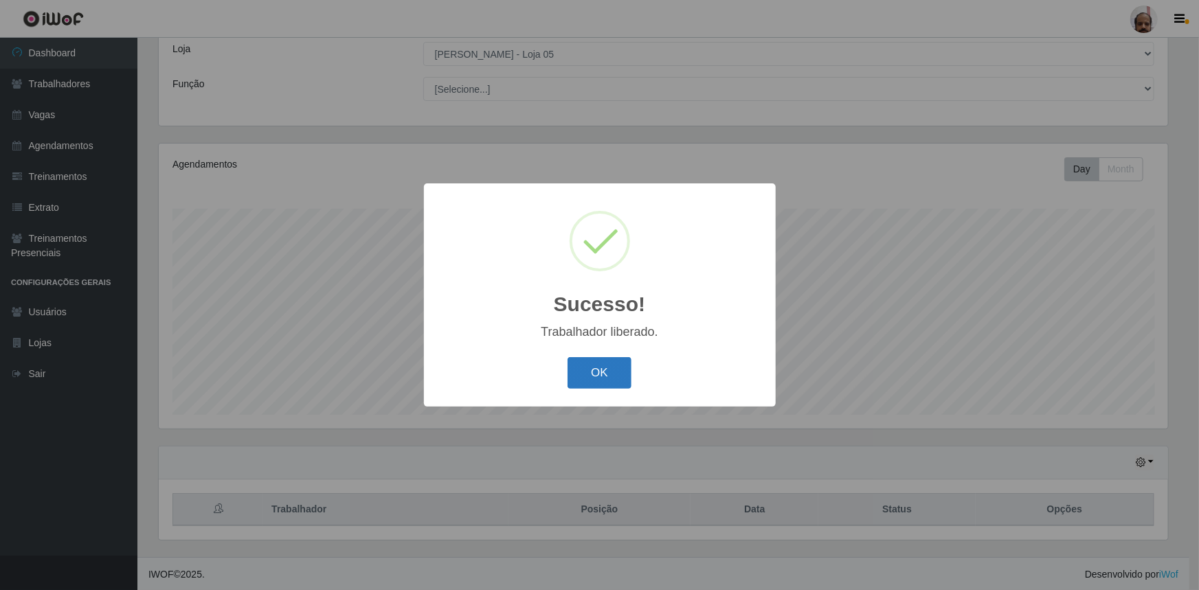
click at [617, 362] on button "OK" at bounding box center [600, 373] width 64 height 32
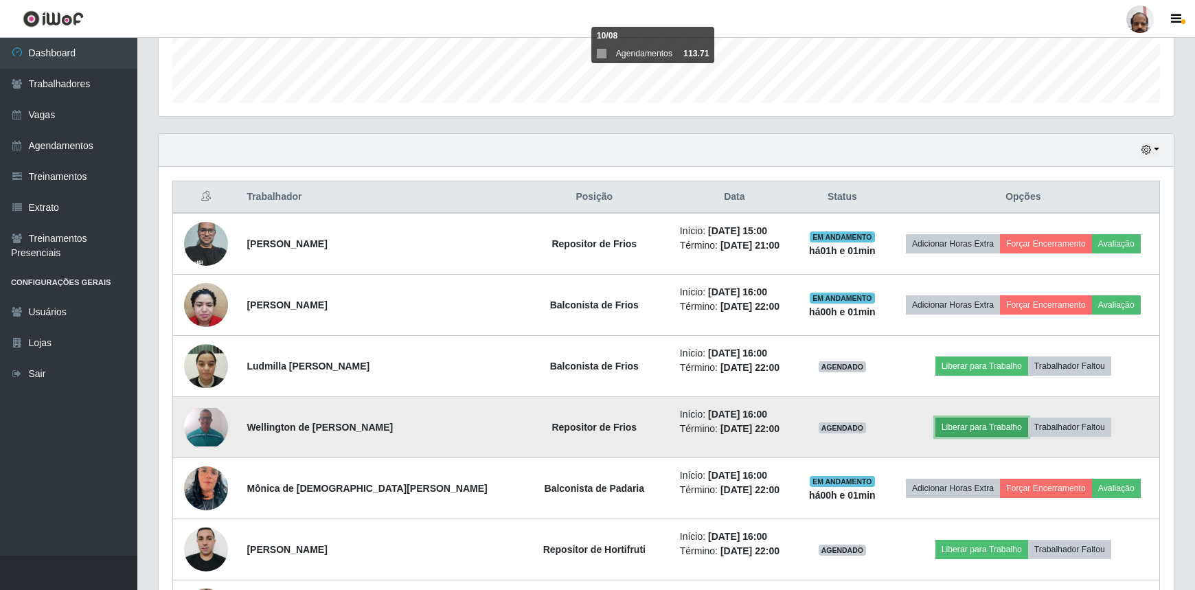
click at [974, 419] on button "Liberar para Trabalho" at bounding box center [982, 427] width 93 height 19
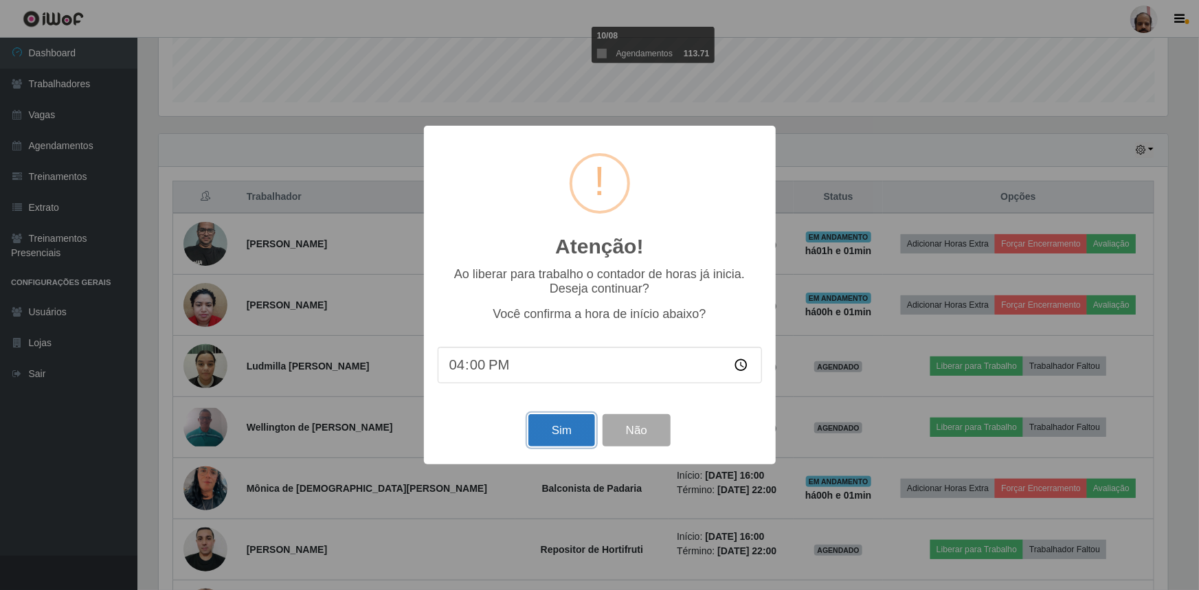
click at [561, 427] on button "Sim" at bounding box center [561, 430] width 67 height 32
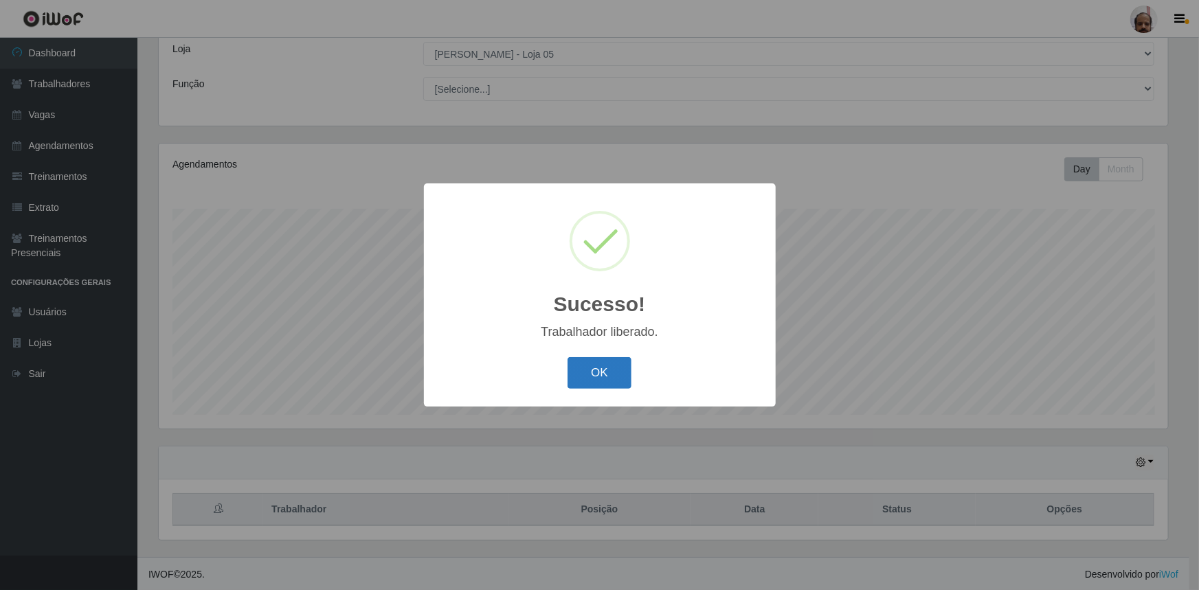
click at [600, 363] on button "OK" at bounding box center [600, 373] width 64 height 32
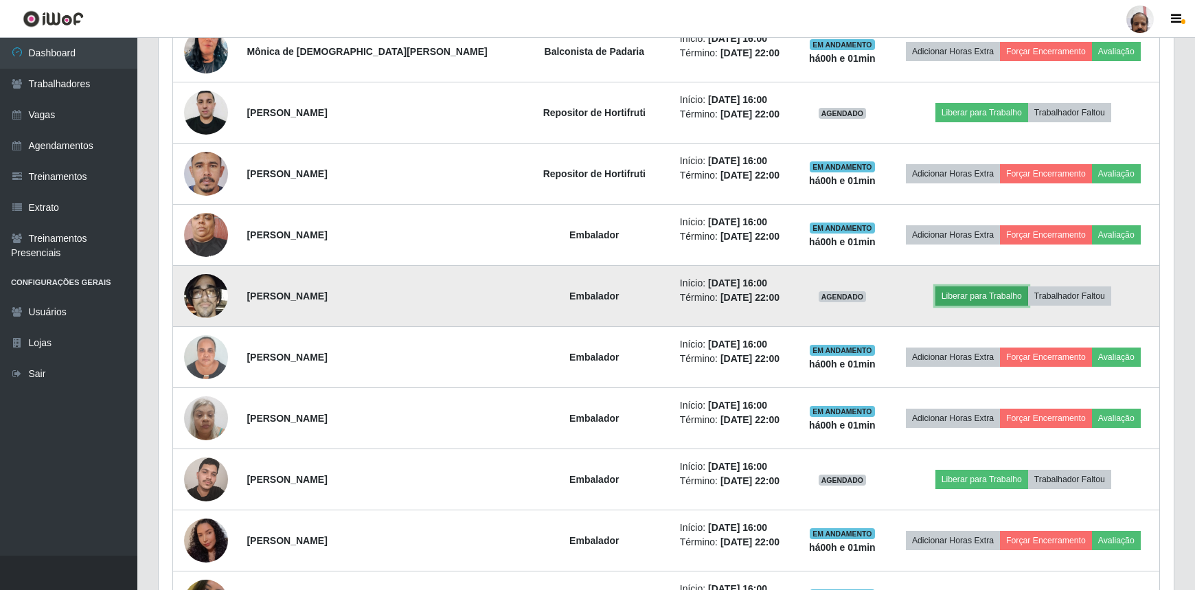
click at [982, 291] on button "Liberar para Trabalho" at bounding box center [982, 295] width 93 height 19
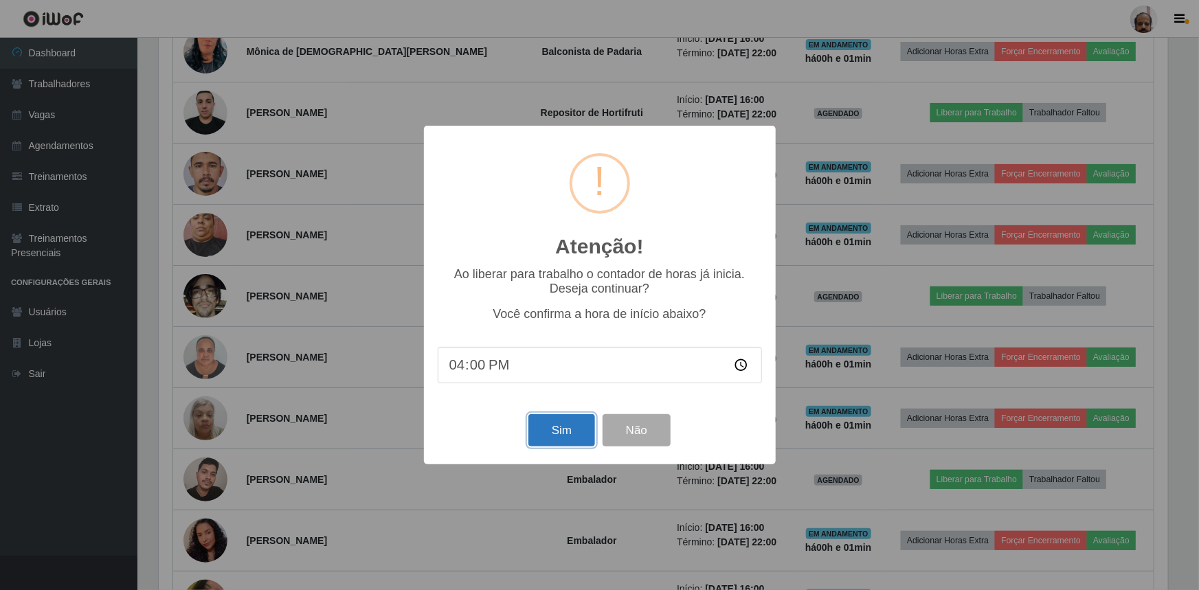
click at [565, 420] on button "Sim" at bounding box center [561, 430] width 67 height 32
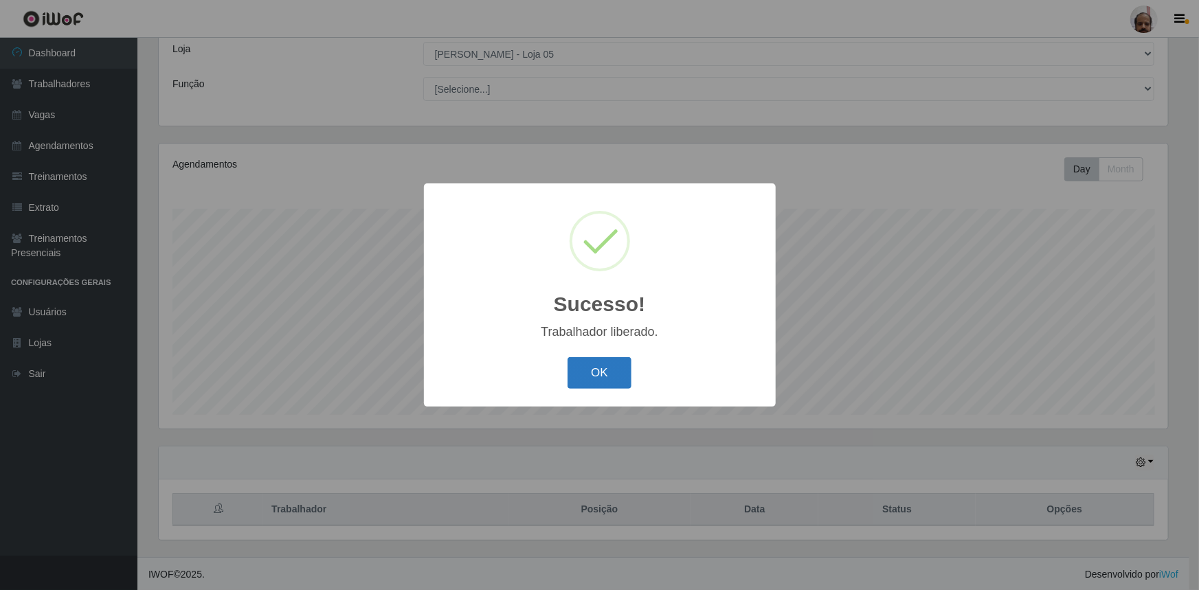
click at [606, 370] on button "OK" at bounding box center [600, 373] width 64 height 32
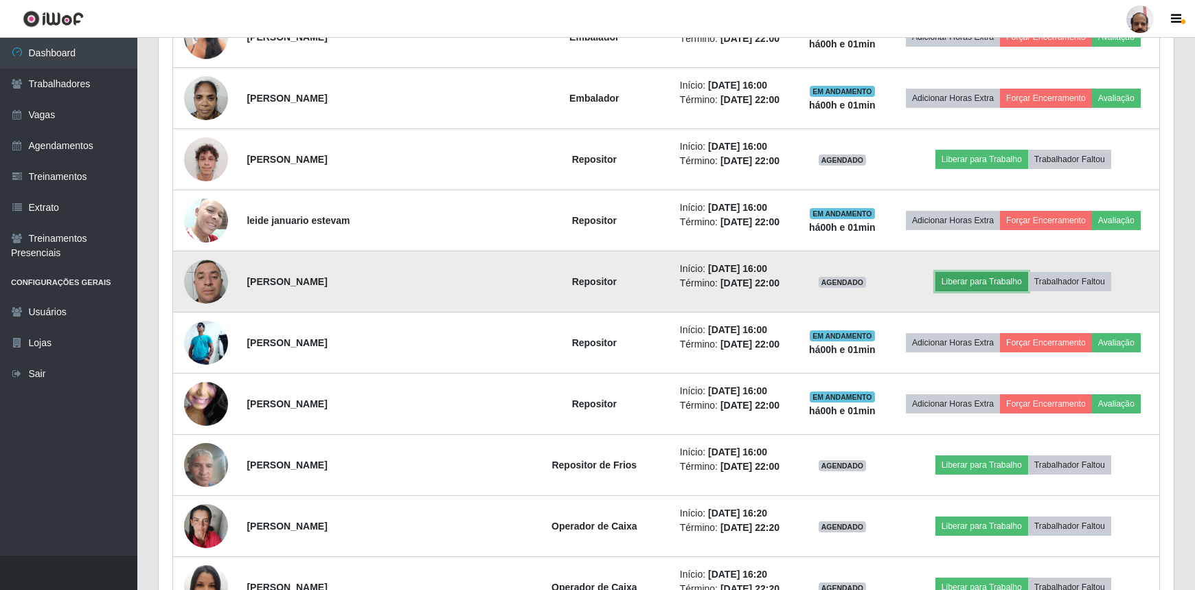
click at [961, 275] on button "Liberar para Trabalho" at bounding box center [982, 281] width 93 height 19
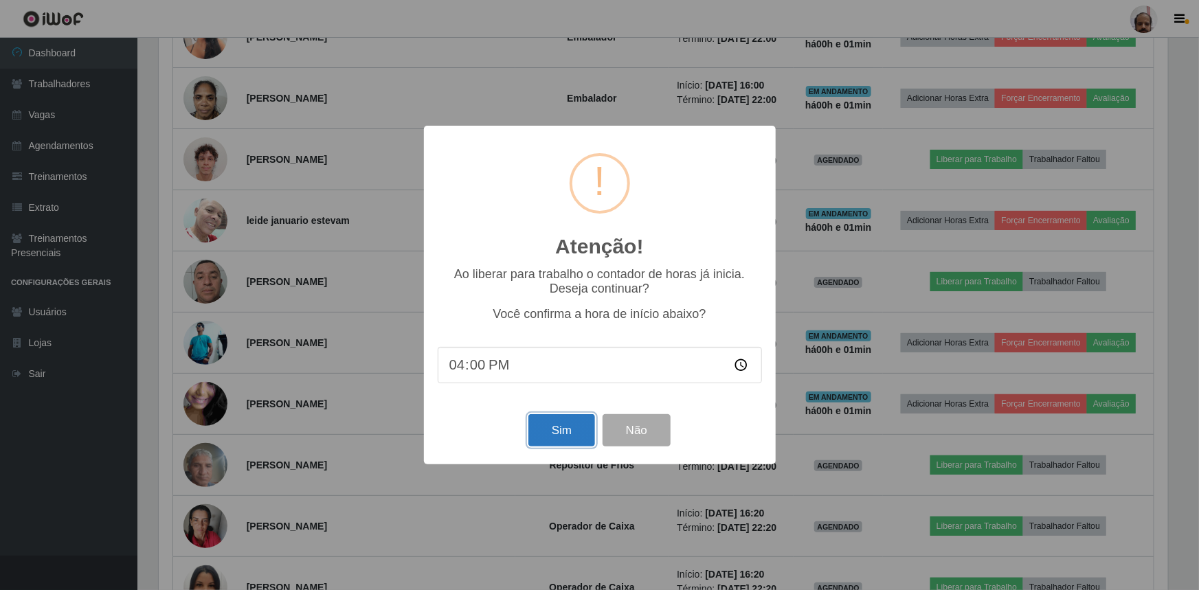
click at [567, 429] on button "Sim" at bounding box center [561, 430] width 67 height 32
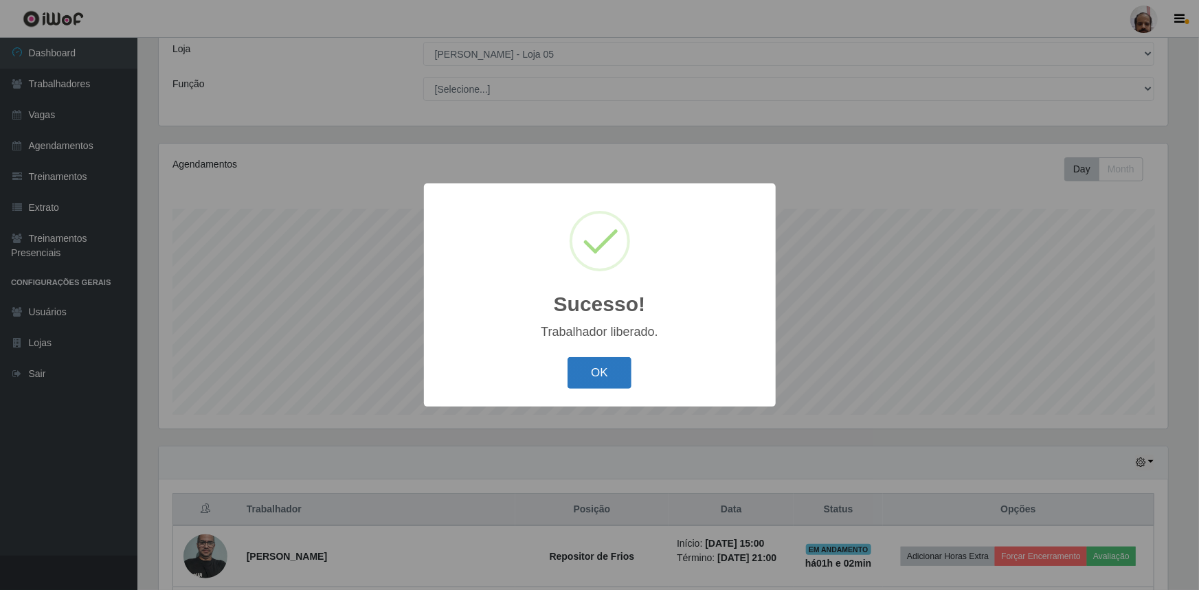
click at [596, 364] on button "OK" at bounding box center [600, 373] width 64 height 32
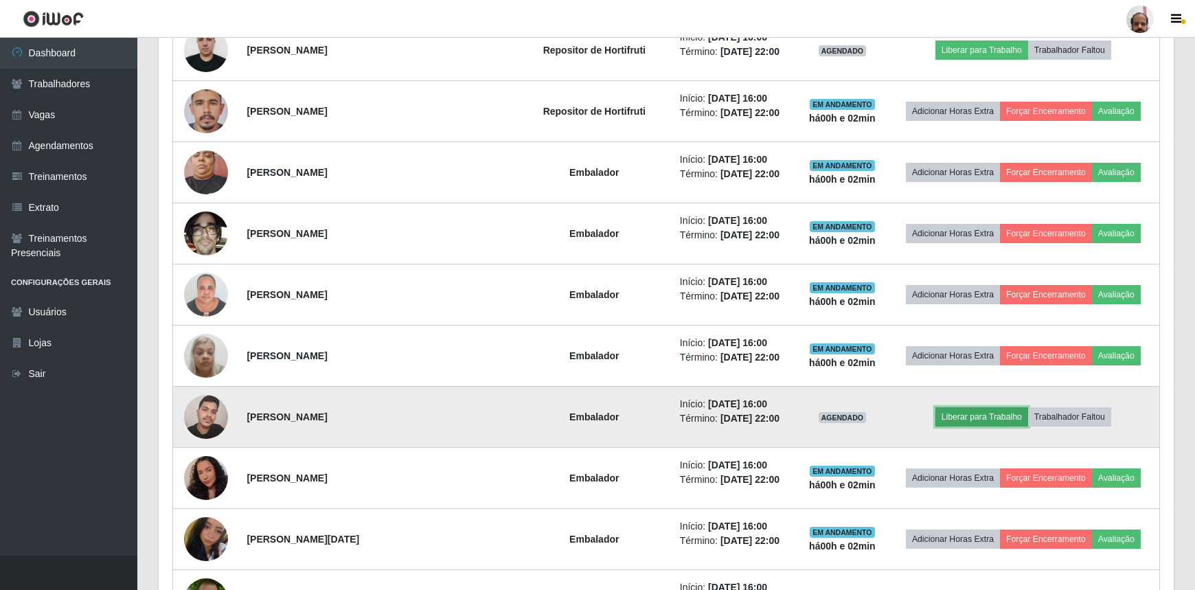
click at [996, 420] on button "Liberar para Trabalho" at bounding box center [982, 416] width 93 height 19
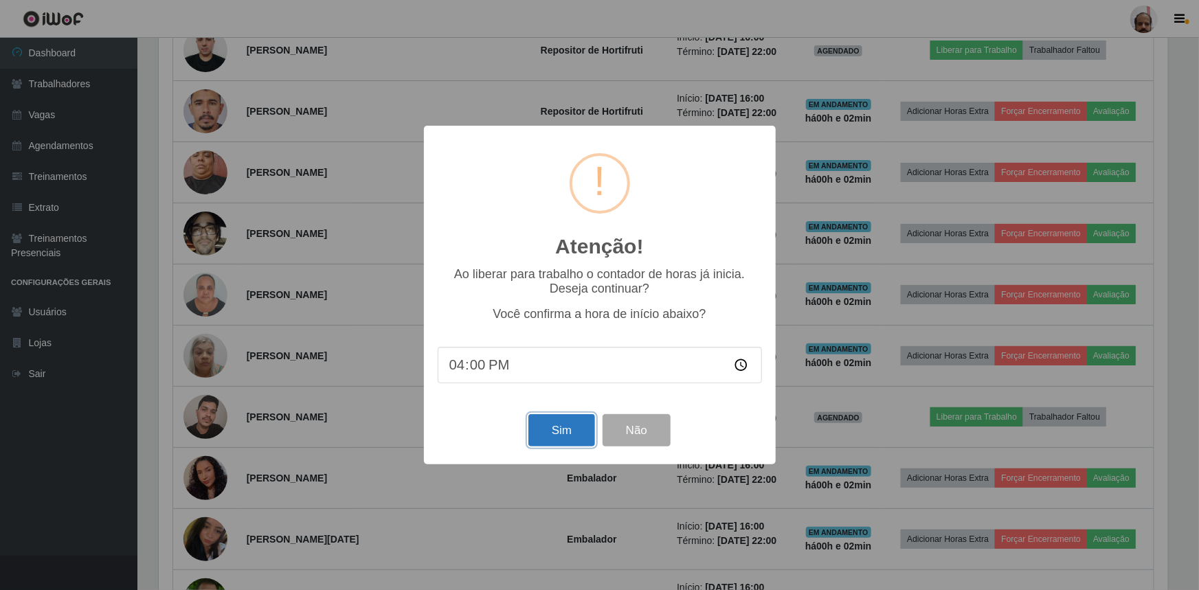
click at [556, 424] on button "Sim" at bounding box center [561, 430] width 67 height 32
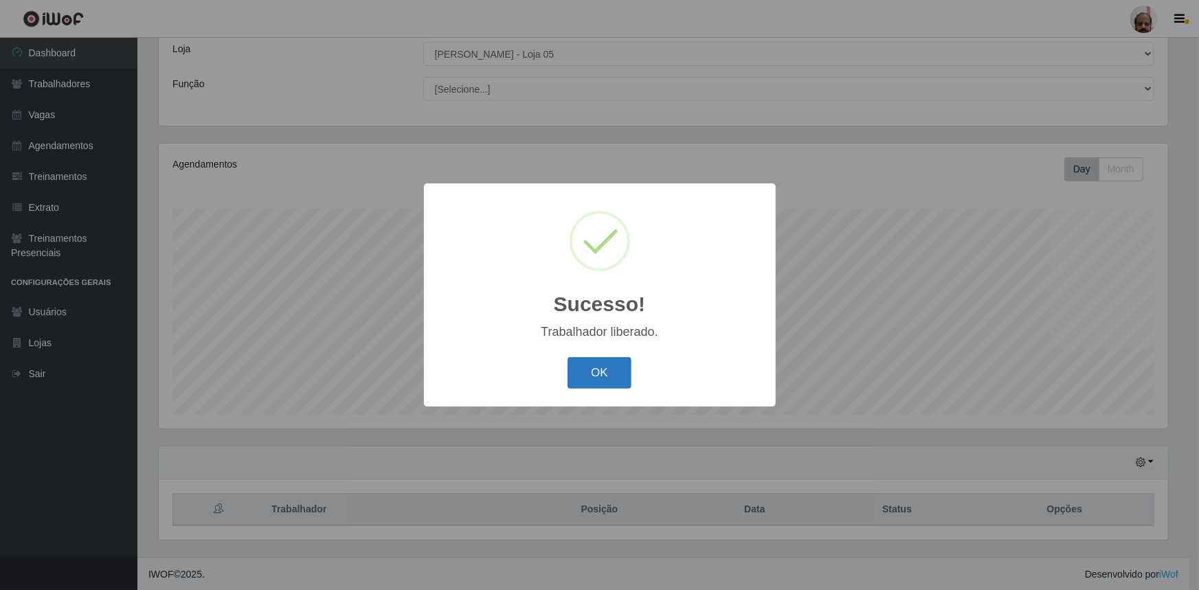
click at [609, 370] on button "OK" at bounding box center [600, 373] width 64 height 32
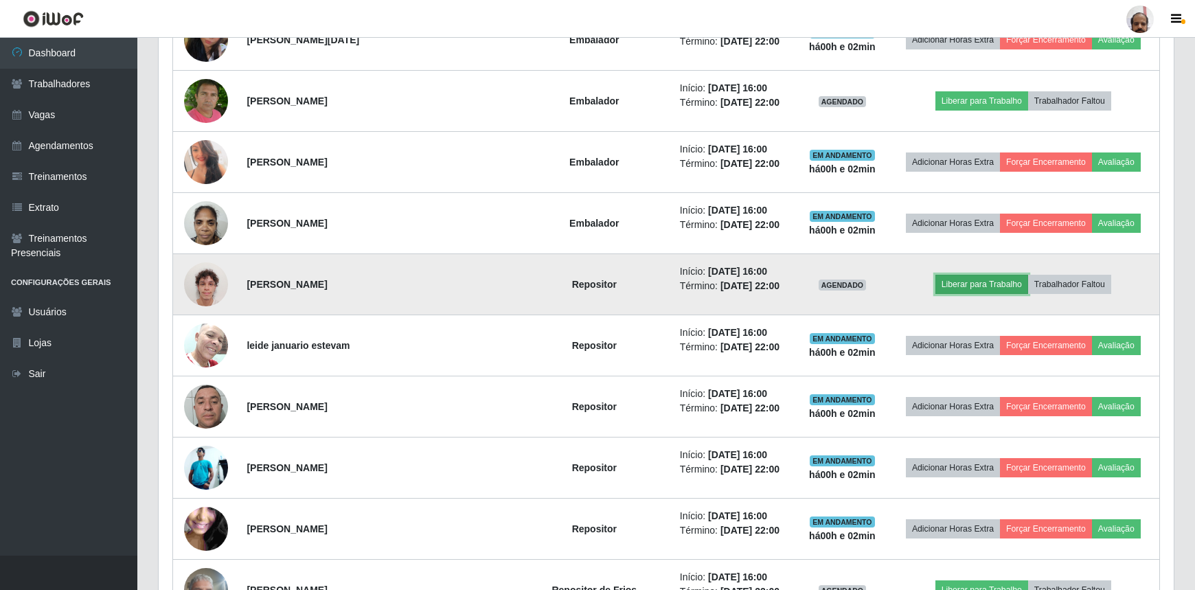
click at [991, 277] on button "Liberar para Trabalho" at bounding box center [982, 284] width 93 height 19
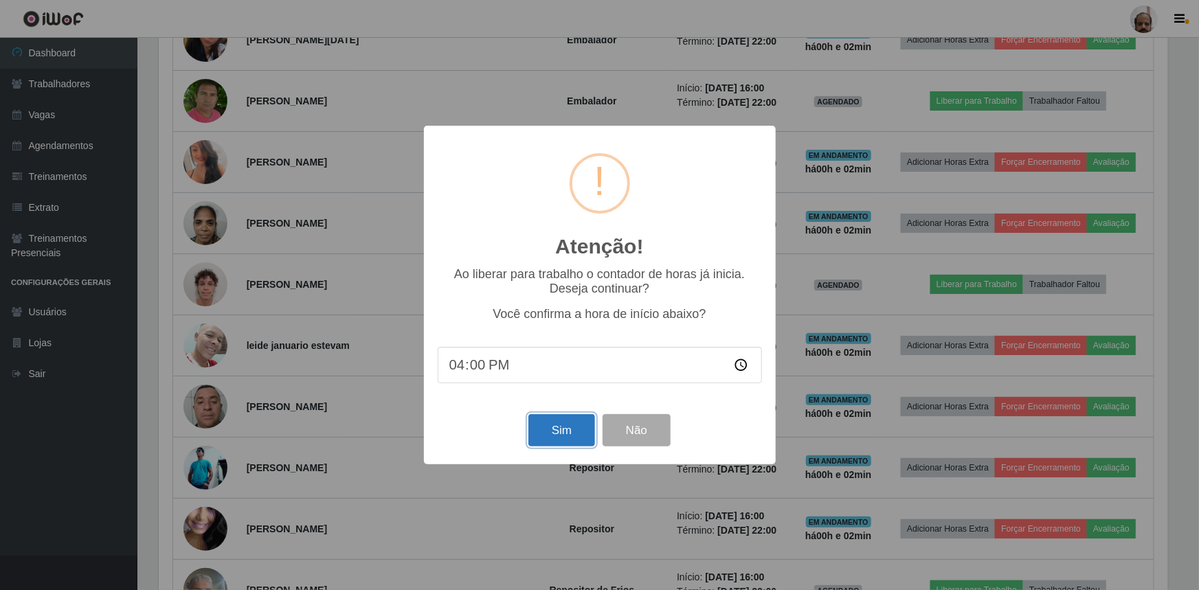
click at [573, 426] on button "Sim" at bounding box center [561, 430] width 67 height 32
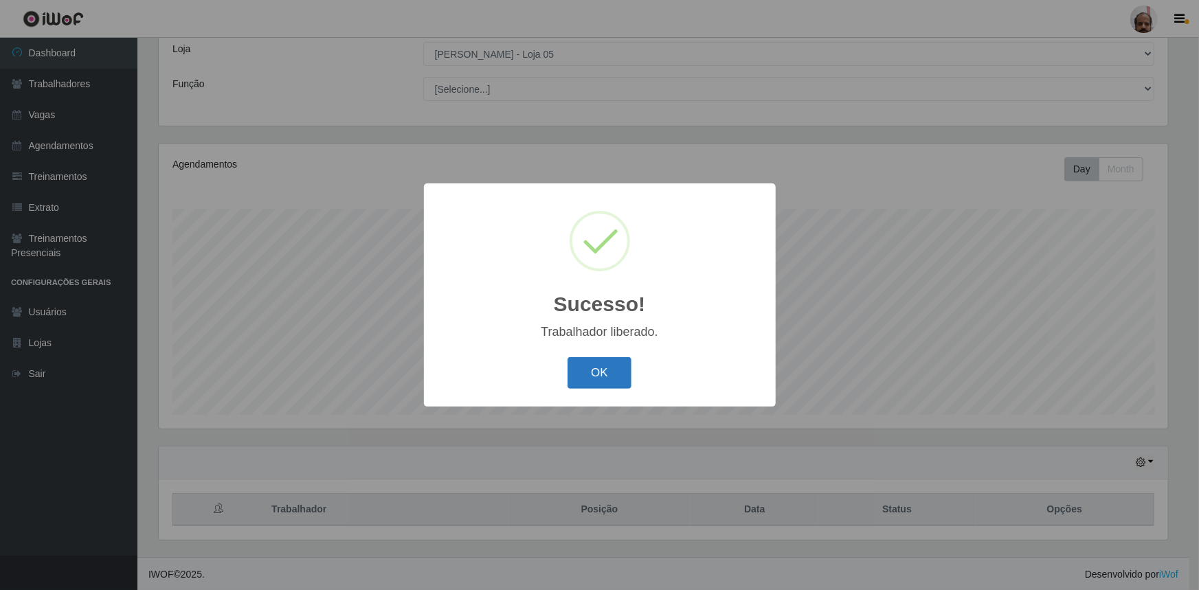
click at [590, 377] on button "OK" at bounding box center [600, 373] width 64 height 32
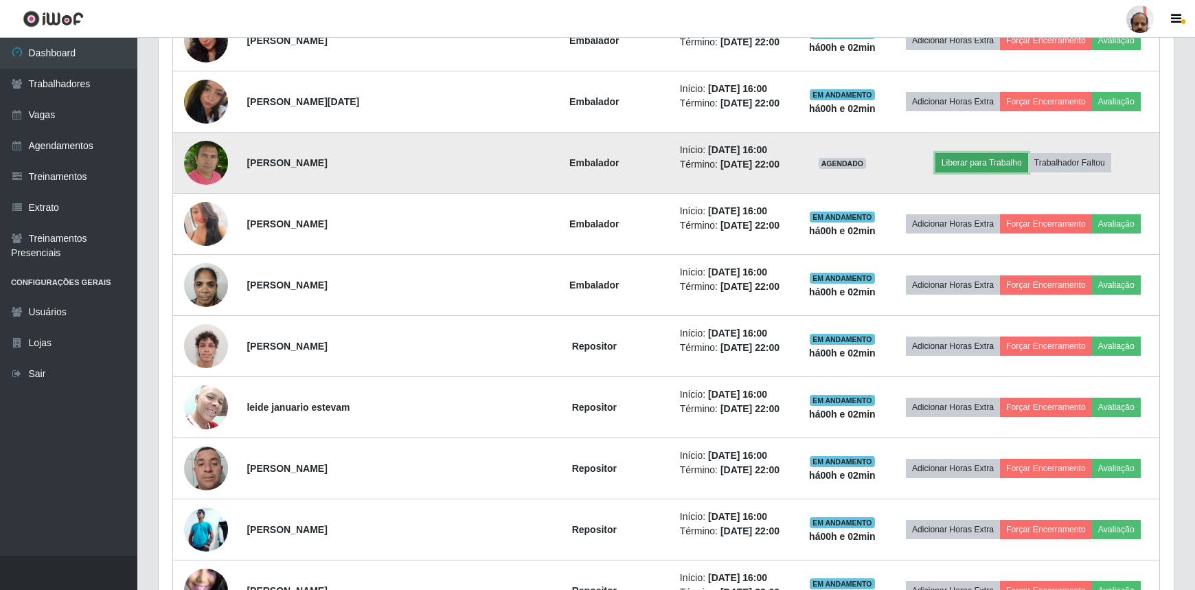
click at [959, 162] on button "Liberar para Trabalho" at bounding box center [982, 162] width 93 height 19
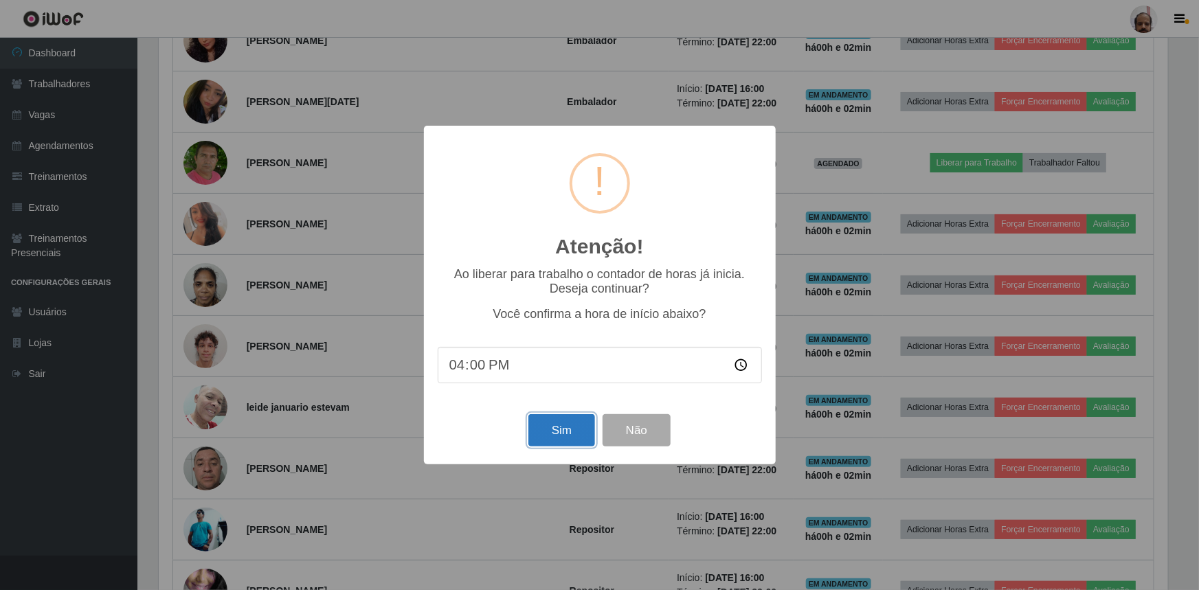
click at [550, 427] on button "Sim" at bounding box center [561, 430] width 67 height 32
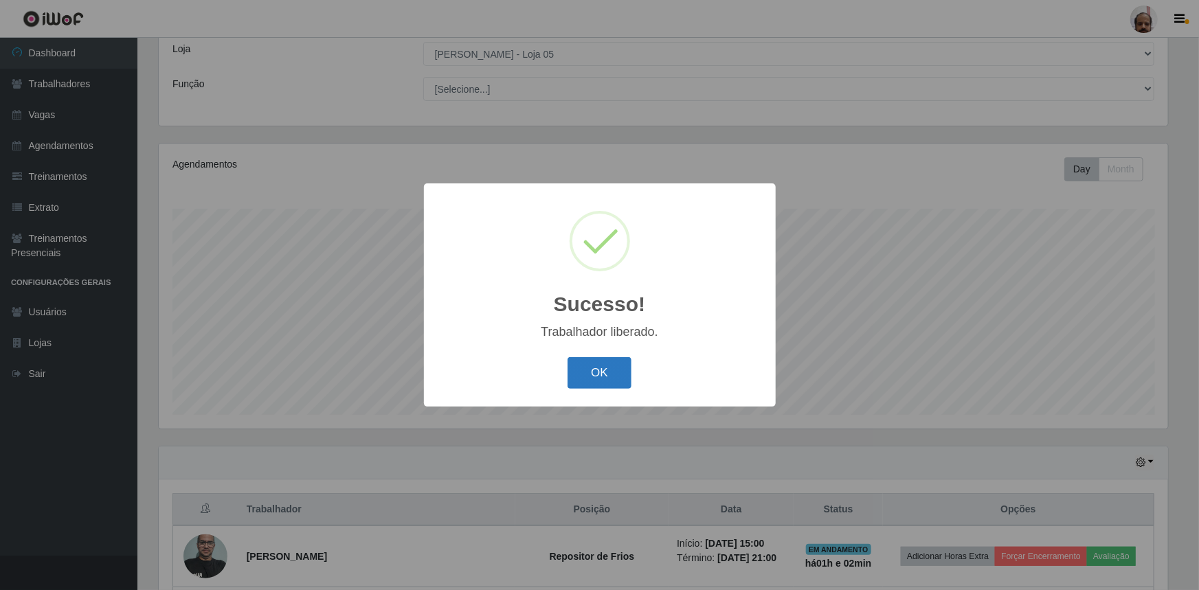
click at [600, 371] on button "OK" at bounding box center [600, 373] width 64 height 32
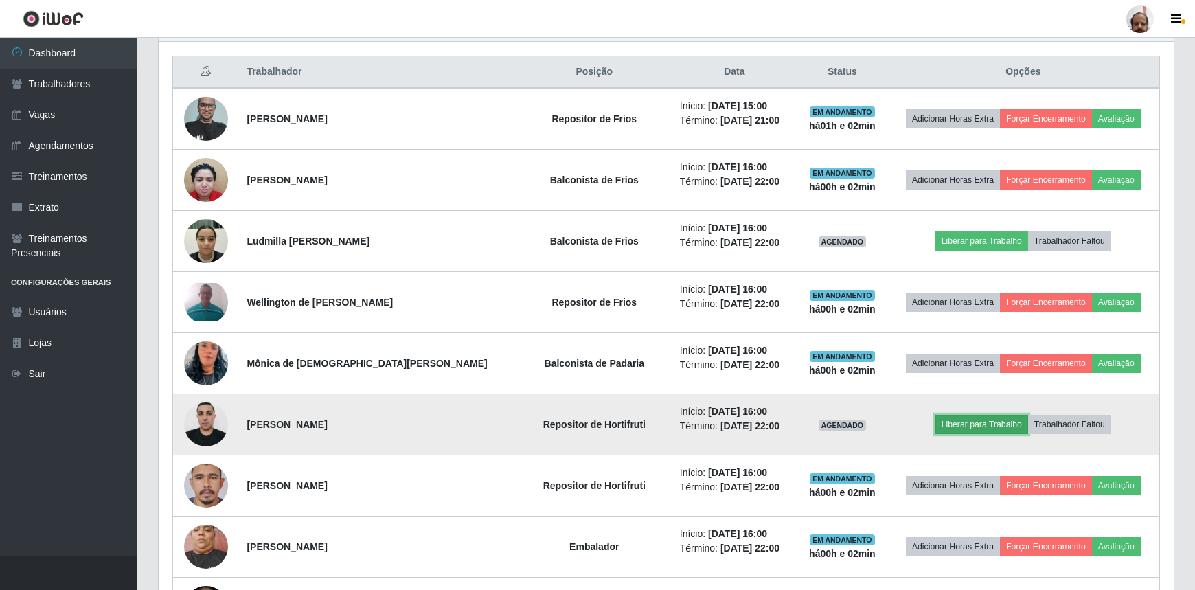
click at [966, 427] on button "Liberar para Trabalho" at bounding box center [982, 424] width 93 height 19
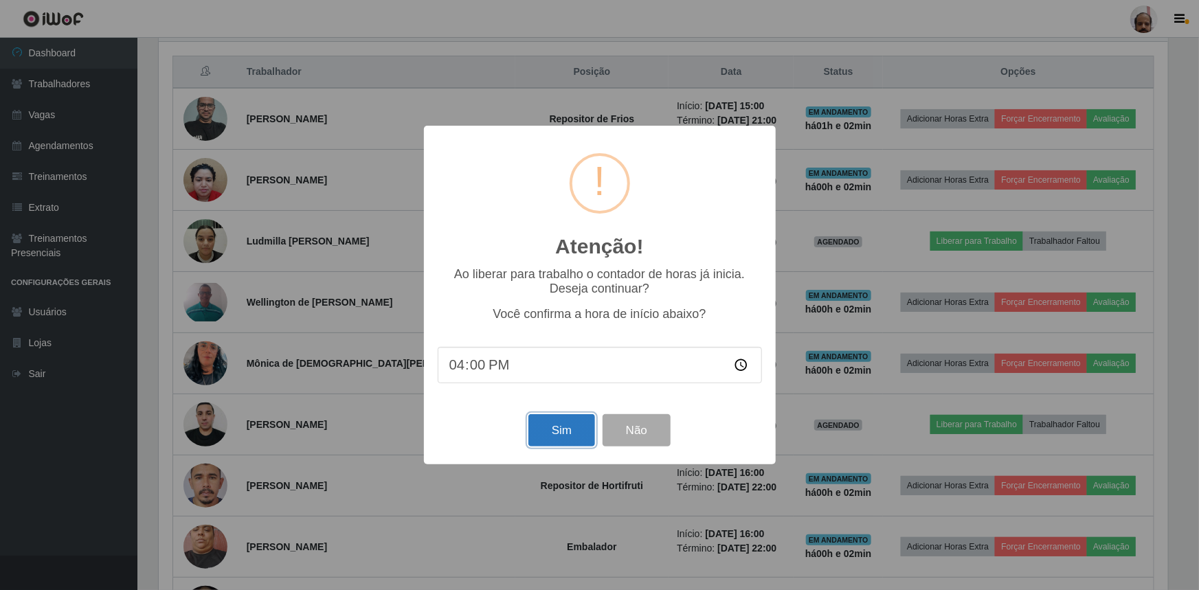
click at [554, 426] on button "Sim" at bounding box center [561, 430] width 67 height 32
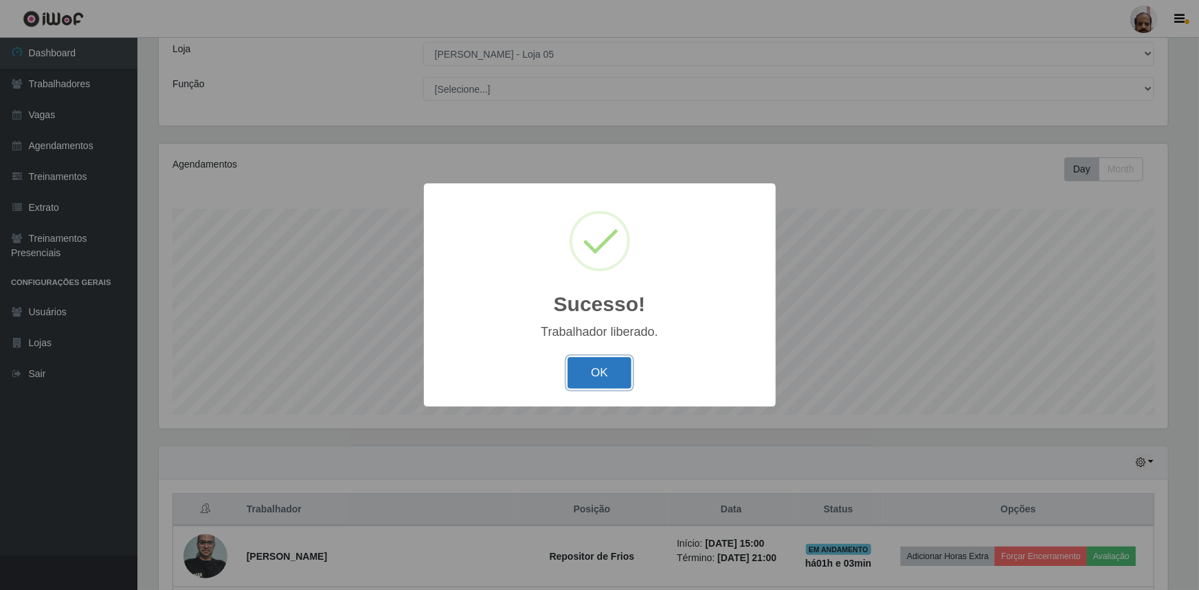
click at [609, 379] on button "OK" at bounding box center [600, 373] width 64 height 32
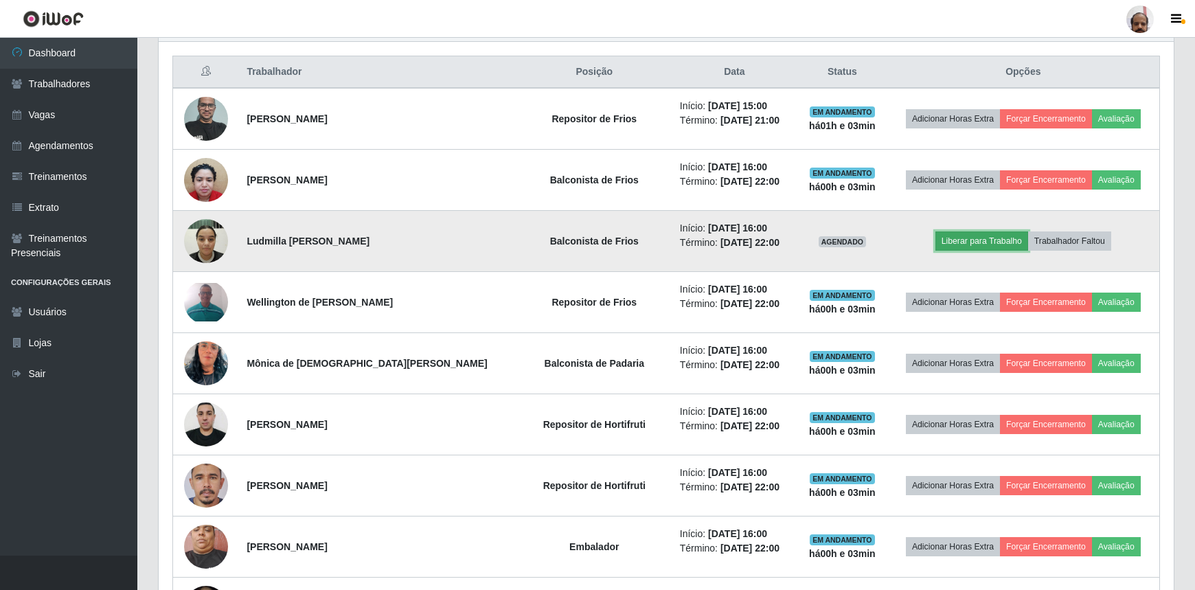
click at [997, 238] on button "Liberar para Trabalho" at bounding box center [982, 241] width 93 height 19
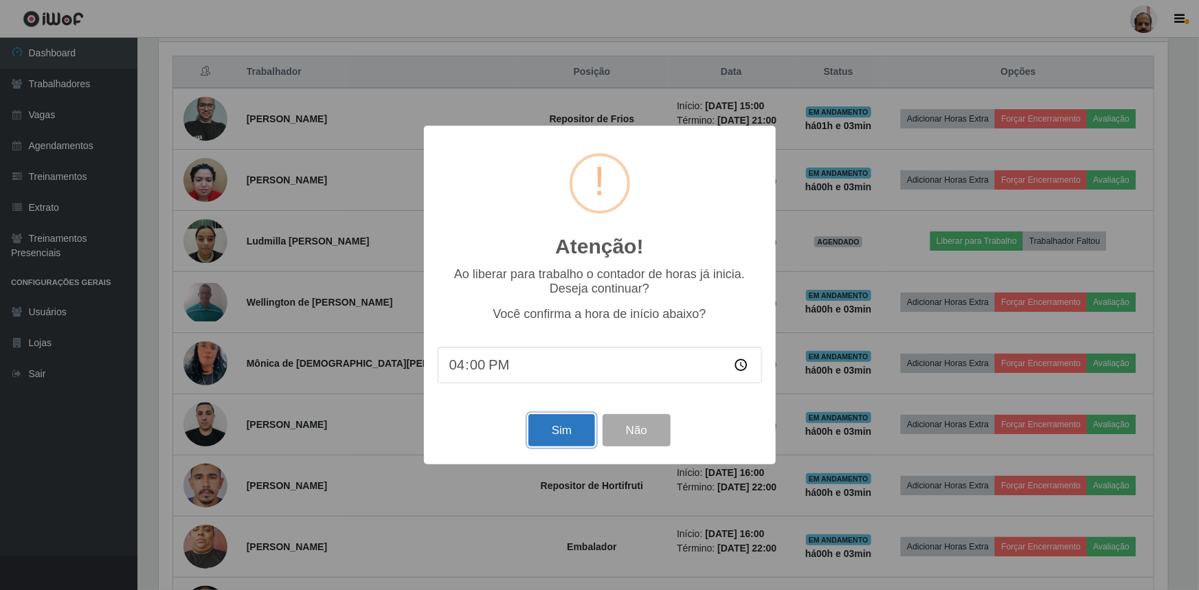
click at [557, 429] on button "Sim" at bounding box center [561, 430] width 67 height 32
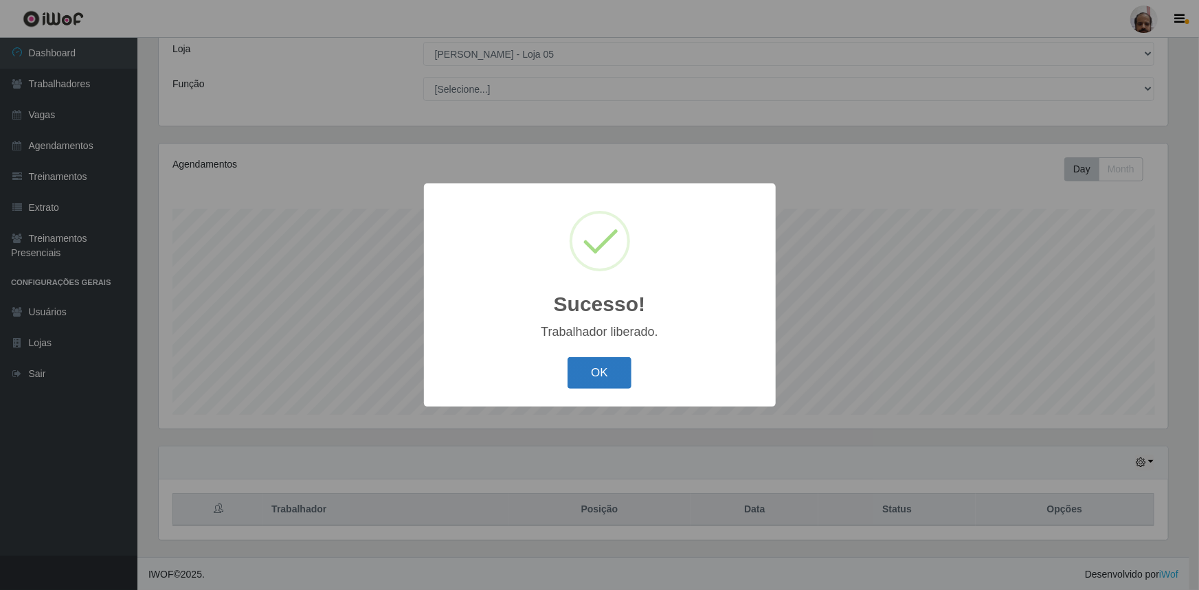
click at [618, 372] on button "OK" at bounding box center [600, 373] width 64 height 32
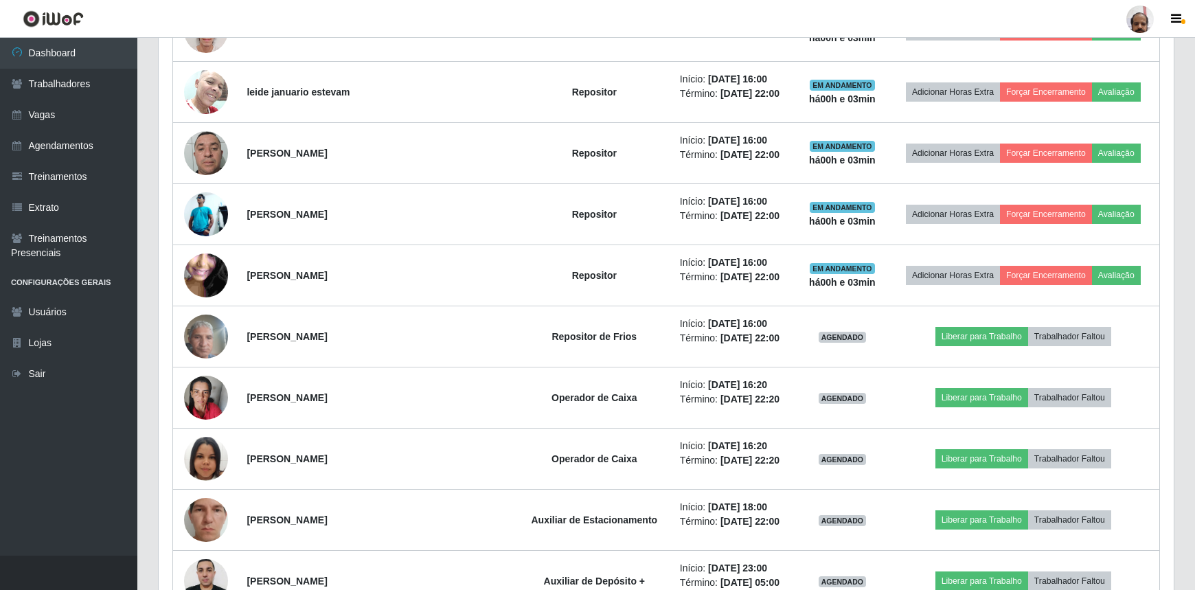
scroll to position [1700, 0]
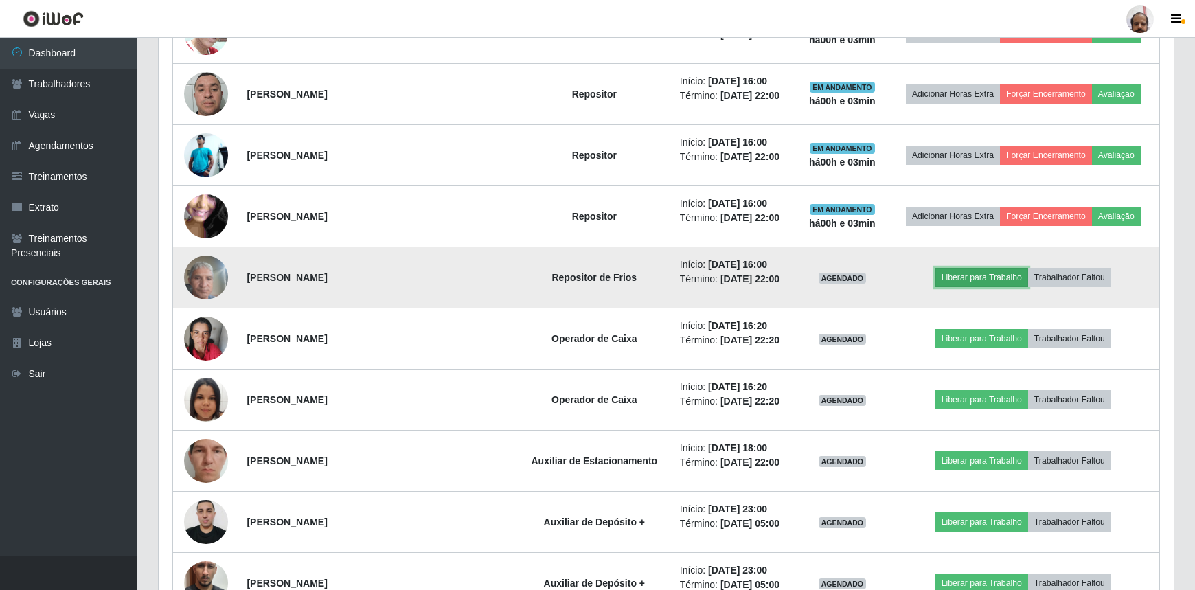
click at [981, 268] on button "Liberar para Trabalho" at bounding box center [982, 277] width 93 height 19
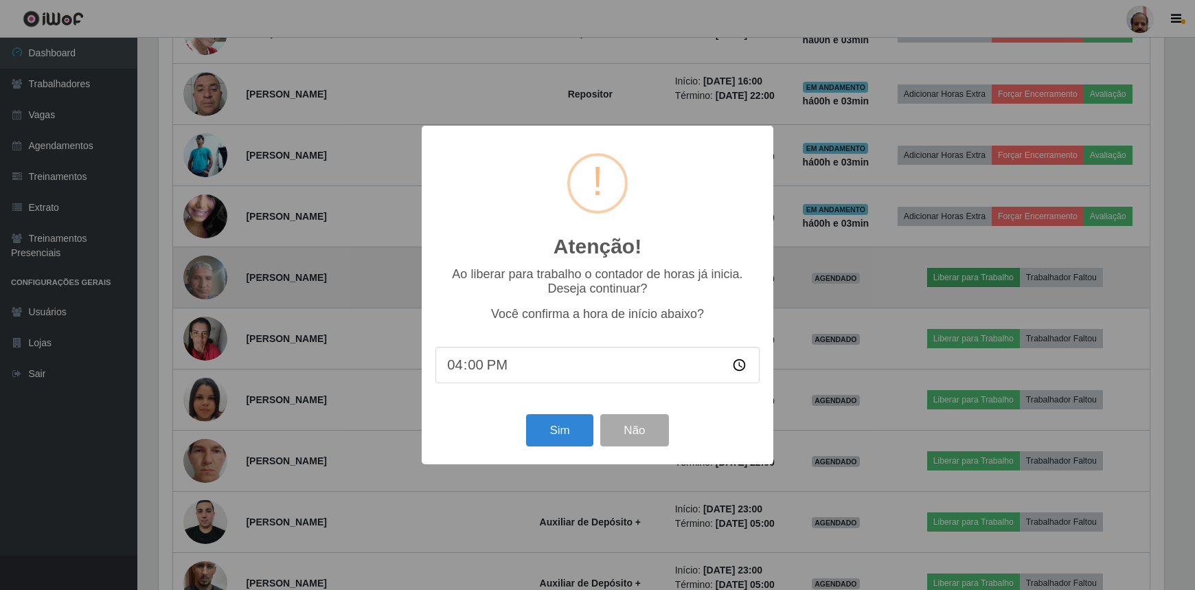
scroll to position [285, 1009]
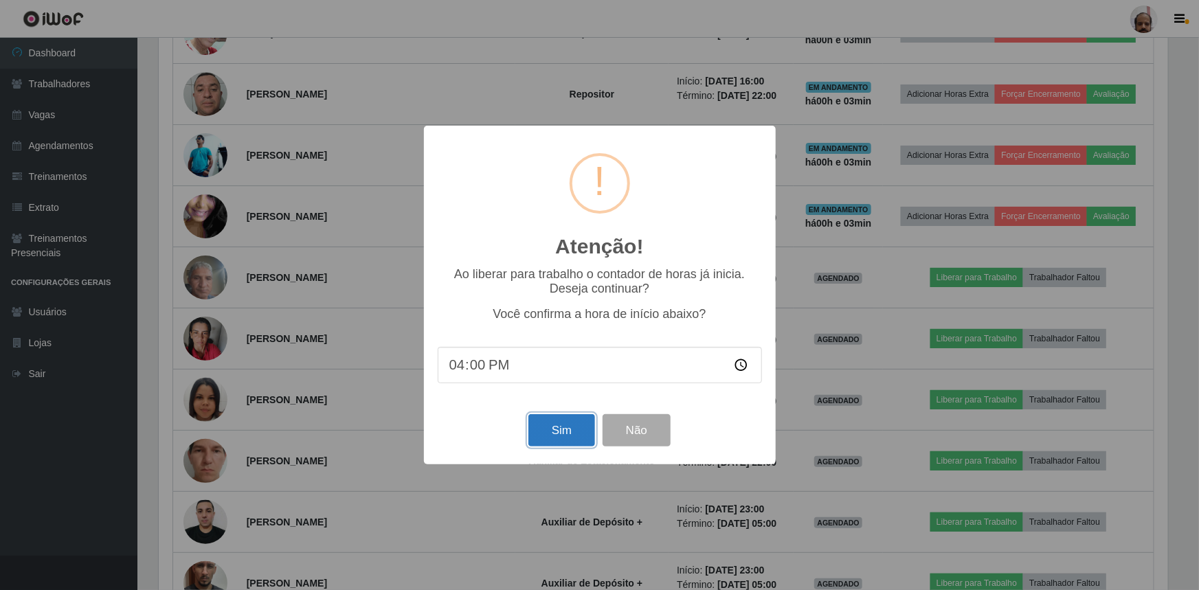
click at [554, 431] on button "Sim" at bounding box center [561, 430] width 67 height 32
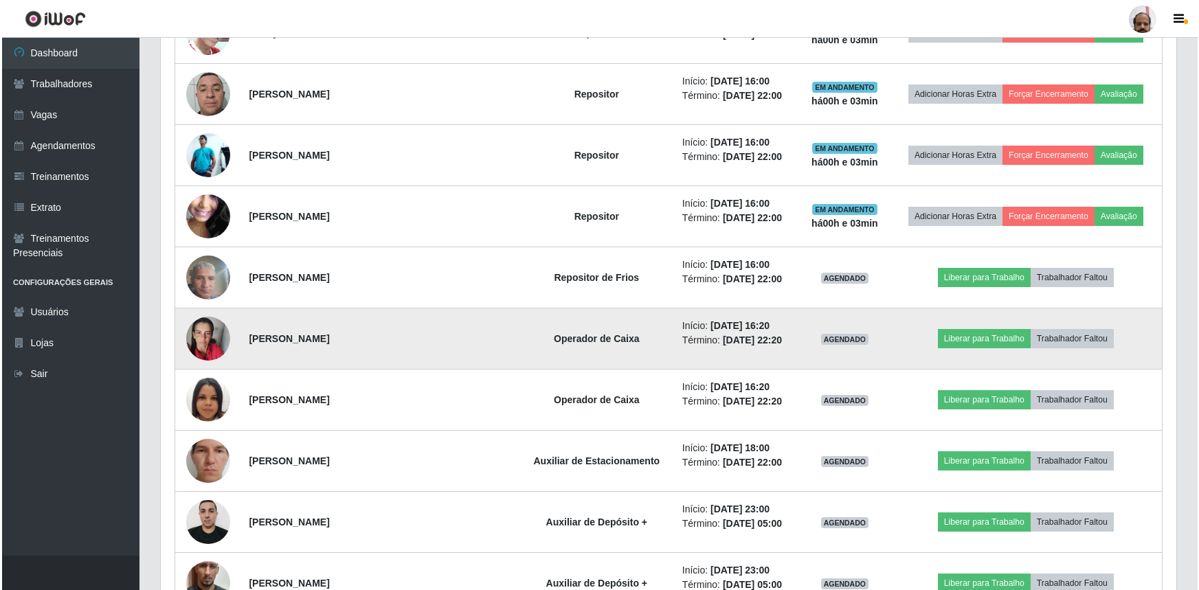
scroll to position [686762, 686037]
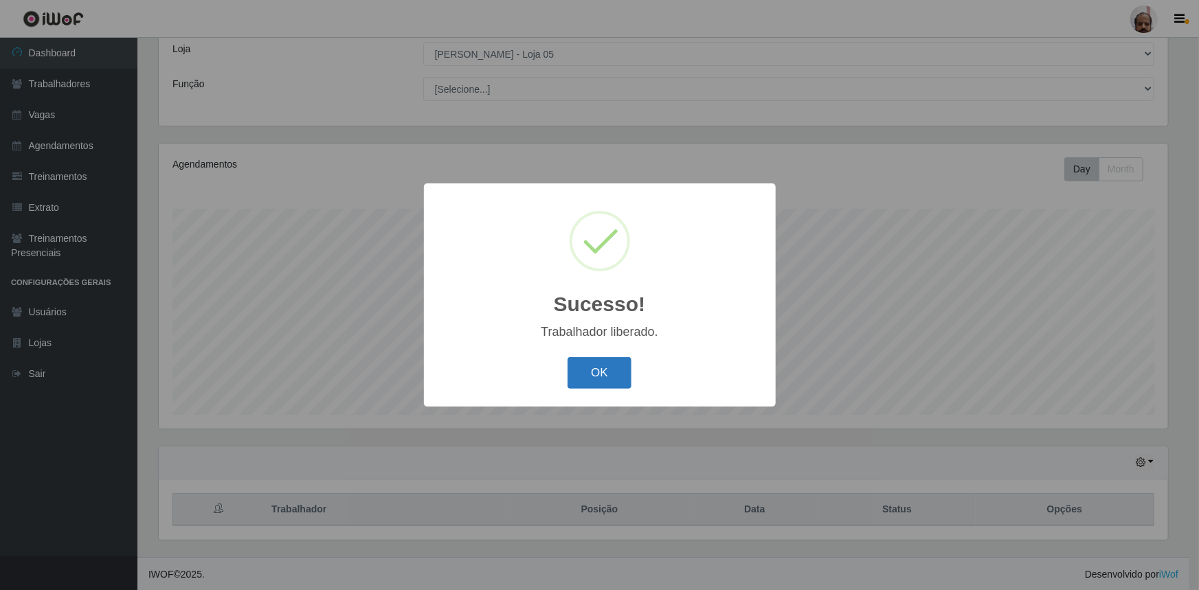
click at [593, 383] on button "OK" at bounding box center [600, 373] width 64 height 32
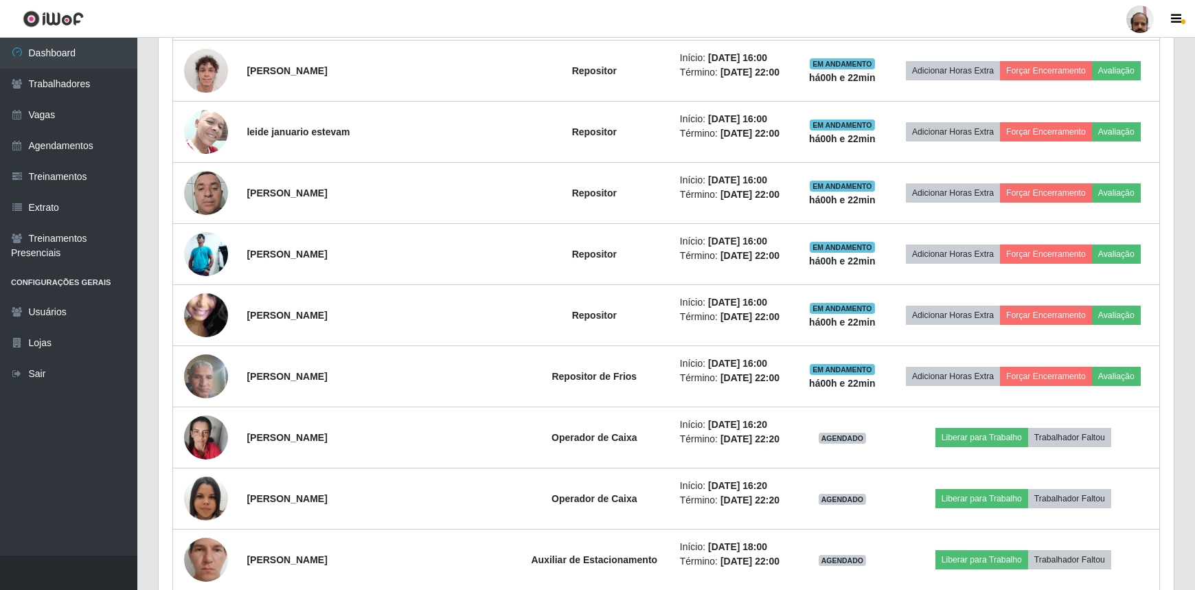
scroll to position [1623, 0]
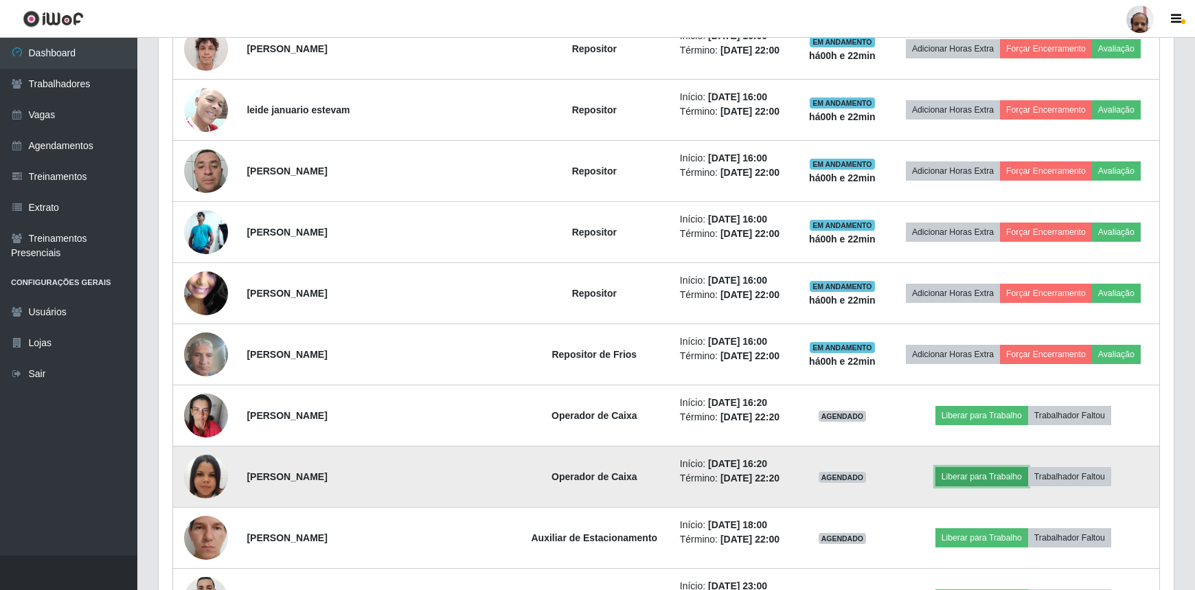
click at [960, 475] on button "Liberar para Trabalho" at bounding box center [982, 476] width 93 height 19
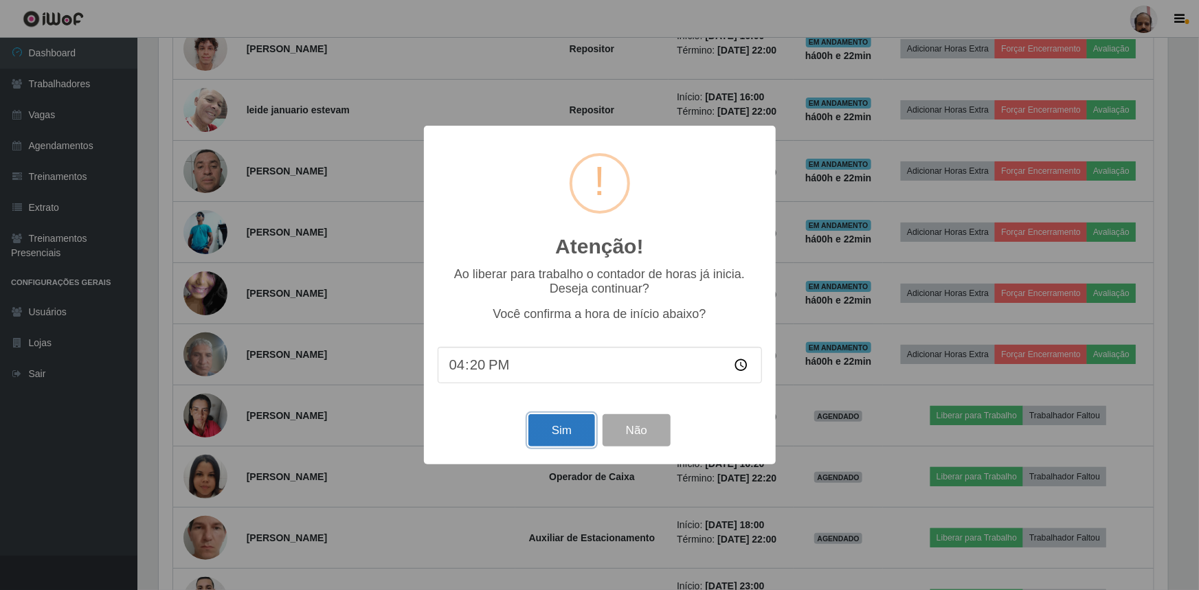
click at [563, 434] on button "Sim" at bounding box center [561, 430] width 67 height 32
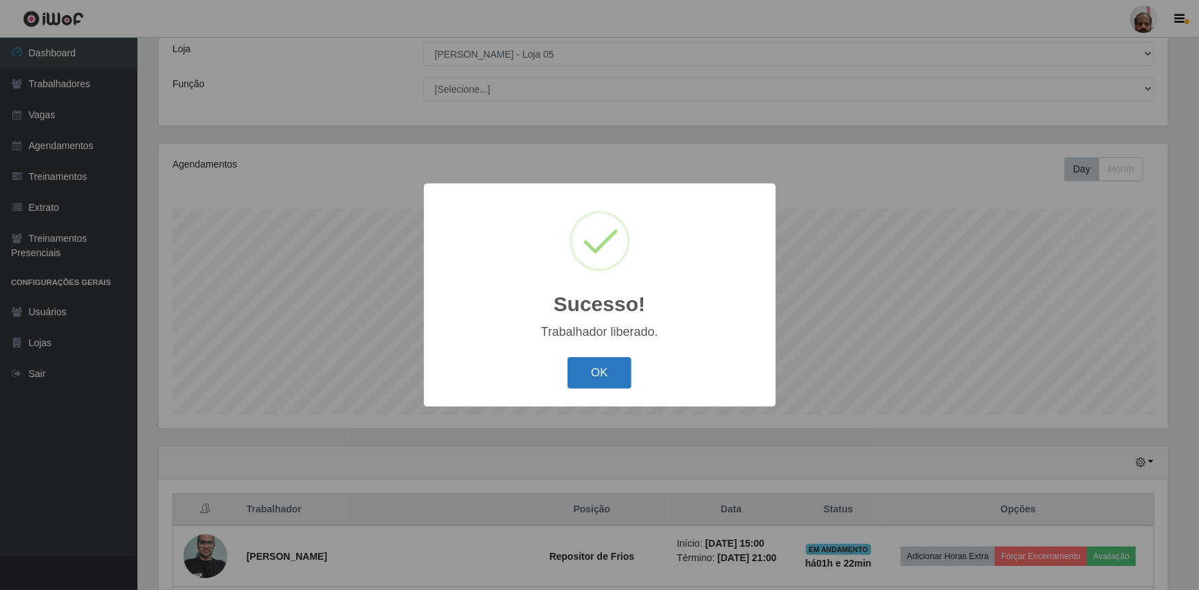
click at [611, 378] on button "OK" at bounding box center [600, 373] width 64 height 32
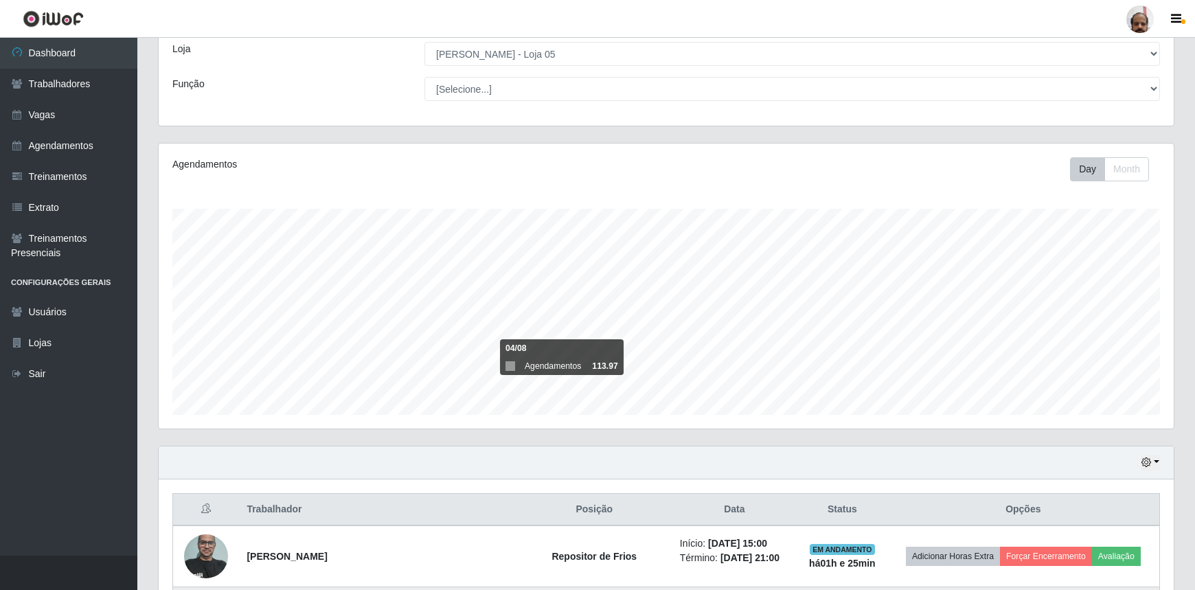
scroll to position [592, 0]
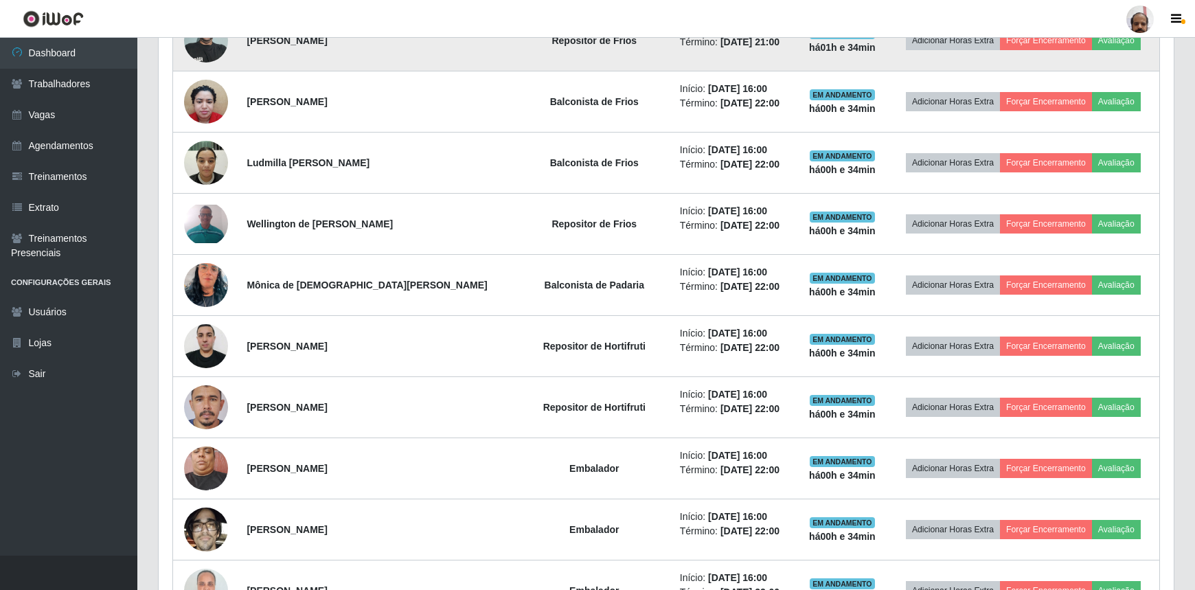
drag, startPoint x: 480, startPoint y: 118, endPoint x: 475, endPoint y: 63, distance: 55.1
click at [517, 63] on td "Repositor de Frios" at bounding box center [594, 41] width 155 height 62
